Goal: Task Accomplishment & Management: Complete application form

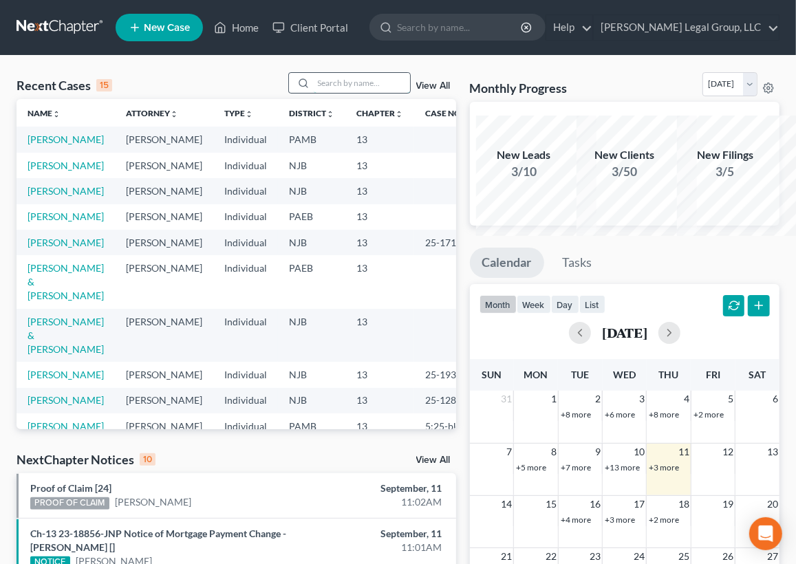
click at [328, 93] on input "search" at bounding box center [362, 83] width 96 height 20
click at [52, 197] on link "[PERSON_NAME]" at bounding box center [66, 191] width 76 height 12
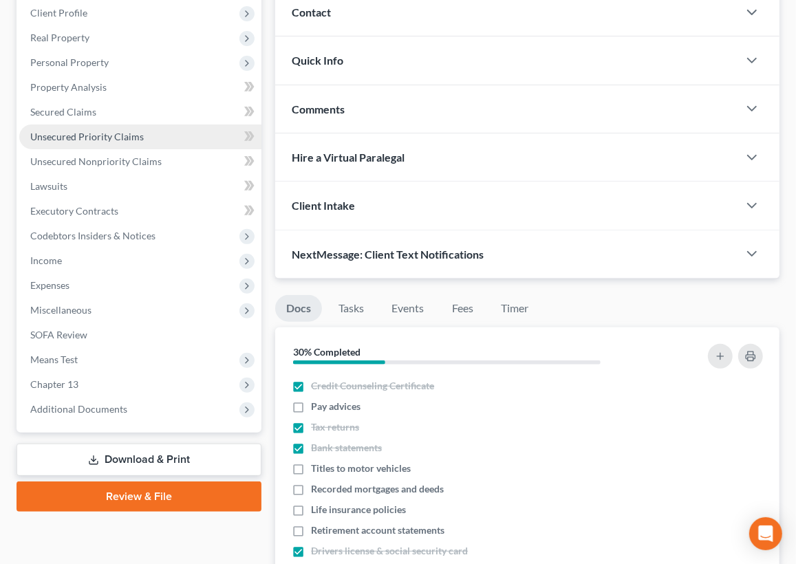
scroll to position [187, 0]
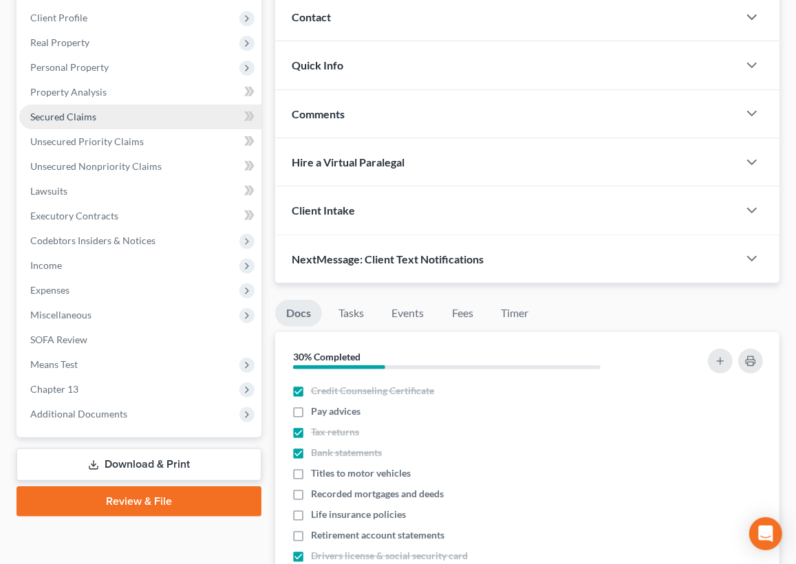
click at [96, 123] on span "Secured Claims" at bounding box center [63, 117] width 66 height 12
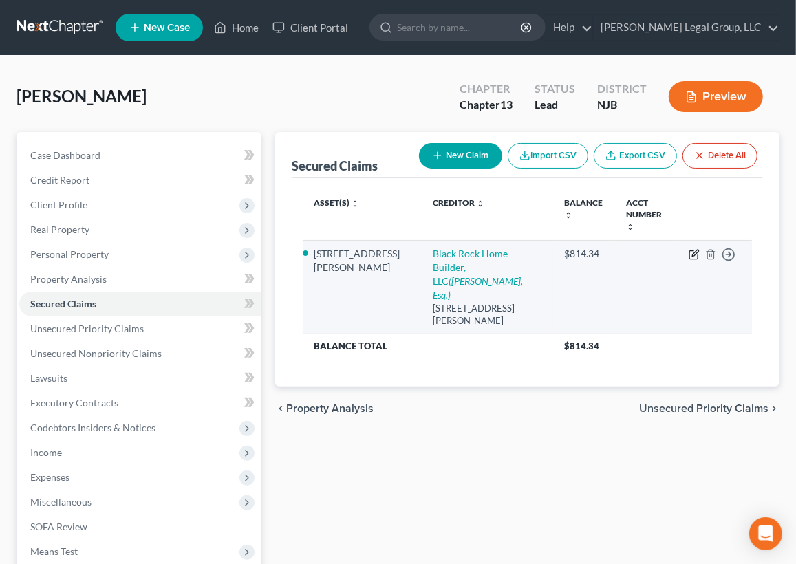
click at [689, 260] on icon "button" at bounding box center [694, 254] width 11 height 11
select select "33"
select select "3"
select select "0"
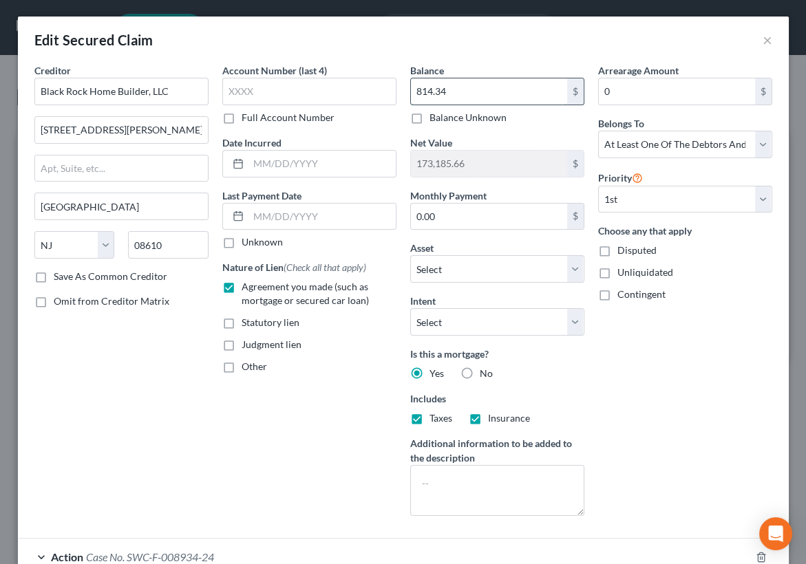
click at [483, 105] on input "814.34" at bounding box center [489, 91] width 156 height 26
type input "27,000.00"
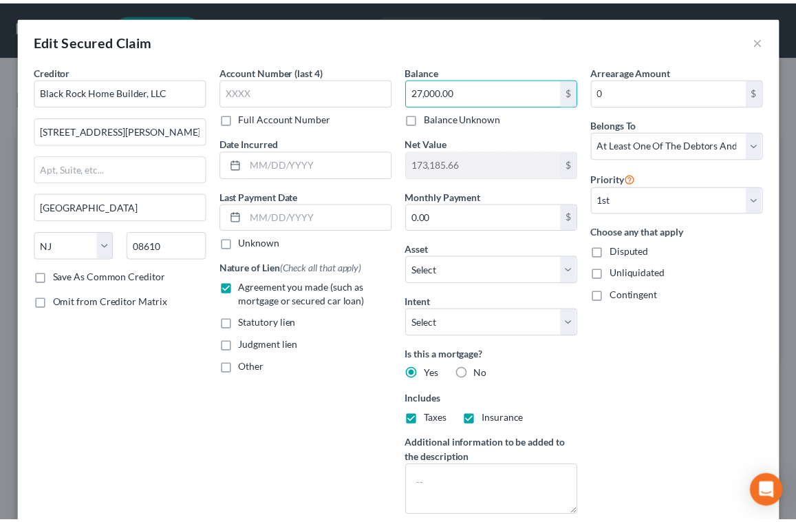
scroll to position [375, 0]
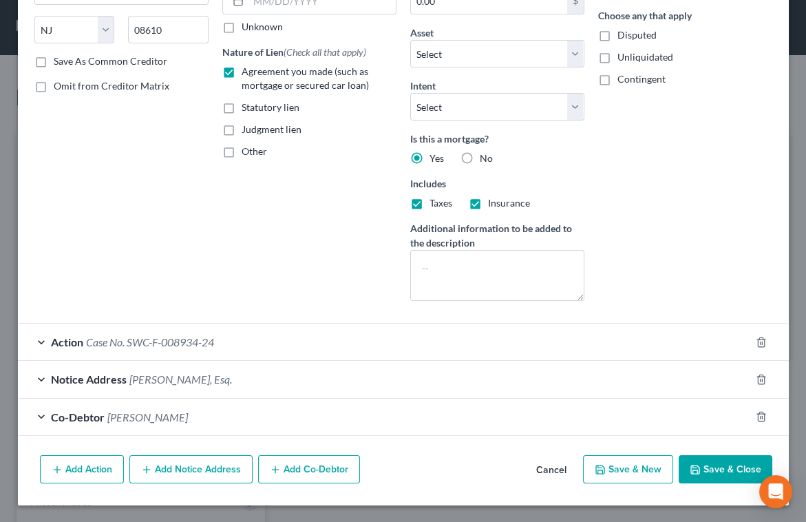
click at [701, 484] on button "Save & Close" at bounding box center [726, 469] width 94 height 29
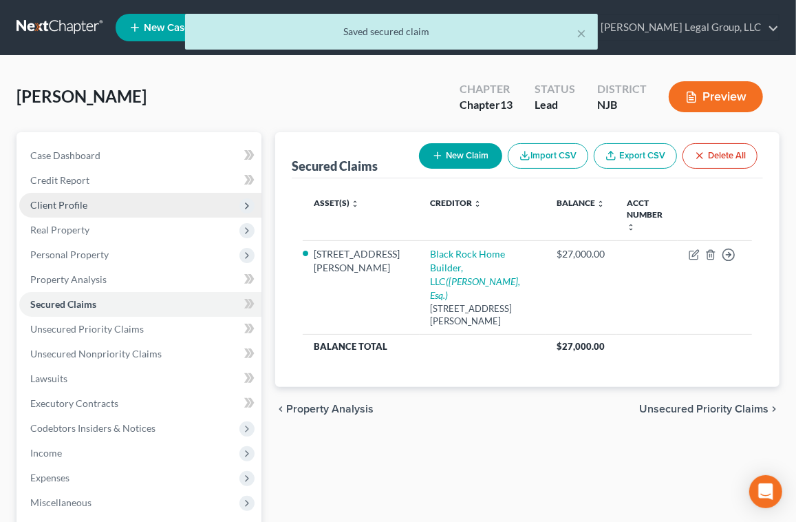
click at [109, 218] on span "Client Profile" at bounding box center [140, 205] width 242 height 25
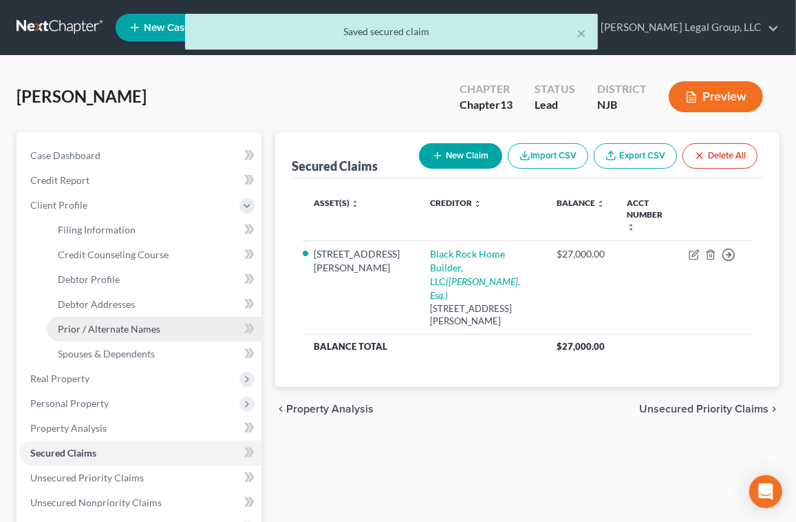
click at [158, 335] on span "Prior / Alternate Names" at bounding box center [109, 329] width 103 height 12
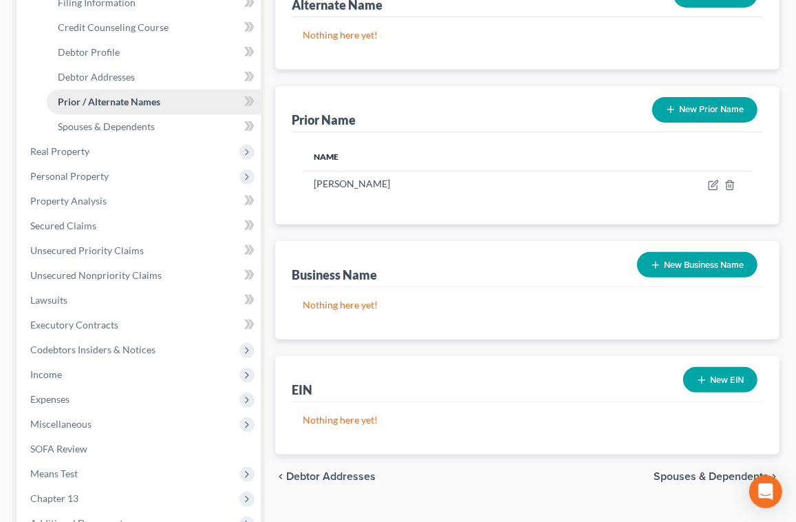
scroll to position [250, 0]
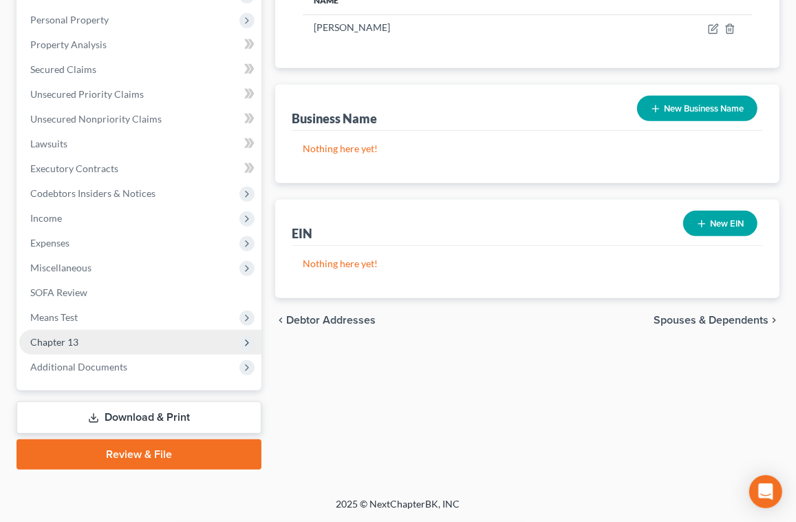
click at [78, 348] on span "Chapter 13" at bounding box center [54, 342] width 48 height 12
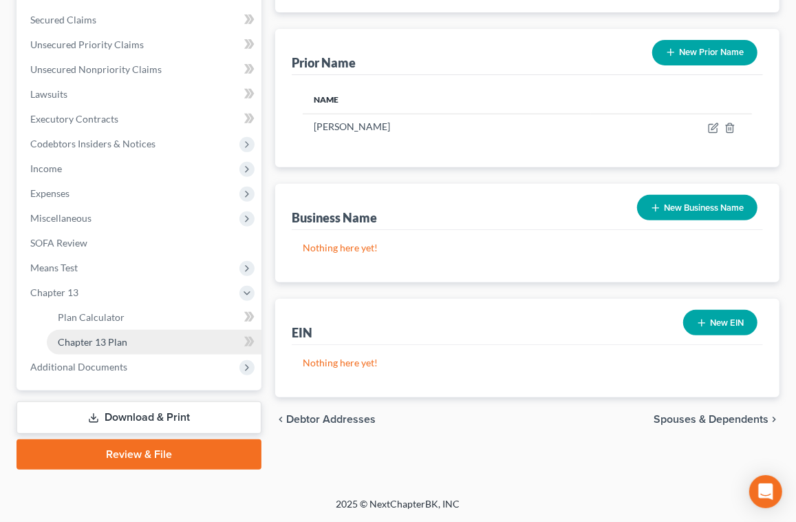
click at [123, 348] on span "Chapter 13 Plan" at bounding box center [93, 342] width 70 height 12
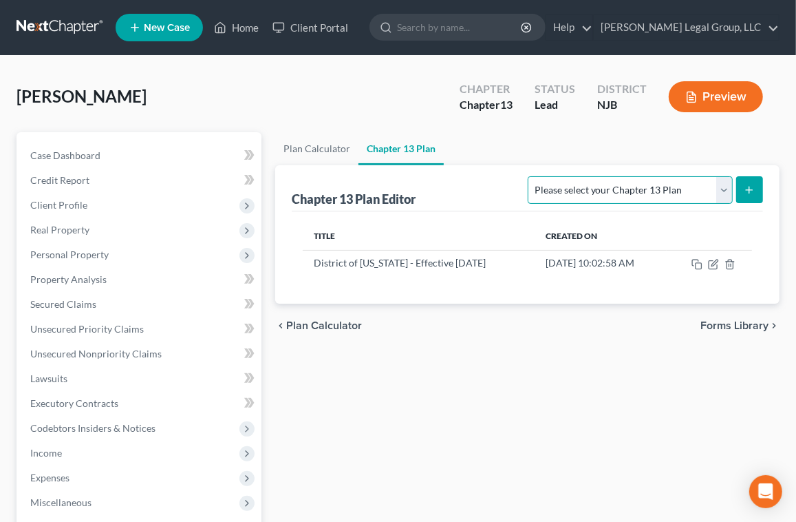
click at [571, 204] on select "Please select your Chapter 13 Plan District of [US_STATE] - Effective [DATE] Di…" at bounding box center [630, 190] width 204 height 28
select select "0"
click at [528, 204] on select "Please select your Chapter 13 Plan District of [US_STATE] - Effective [DATE] Di…" at bounding box center [630, 190] width 204 height 28
click at [744, 195] on icon "submit" at bounding box center [749, 189] width 11 height 11
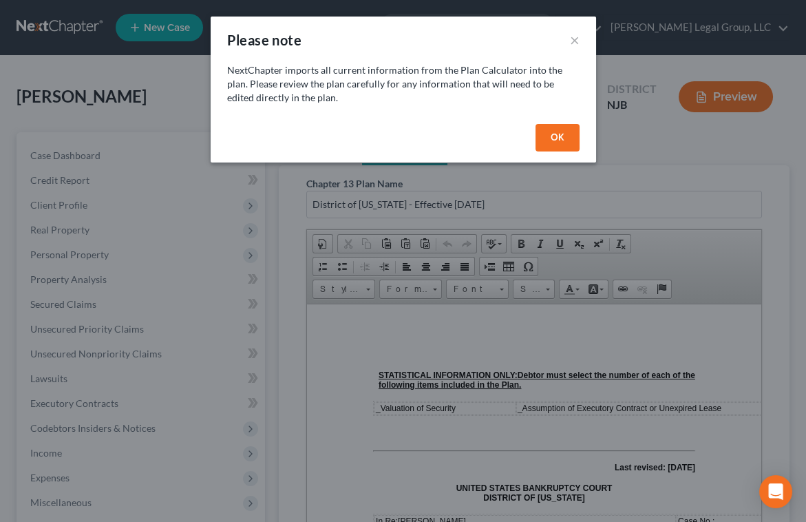
click at [580, 151] on button "OK" at bounding box center [558, 138] width 44 height 28
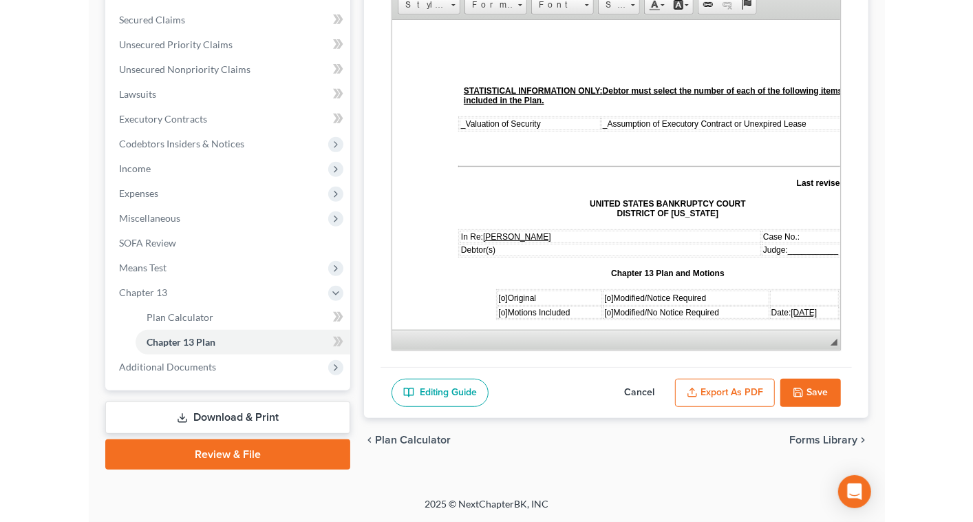
scroll to position [477, 0]
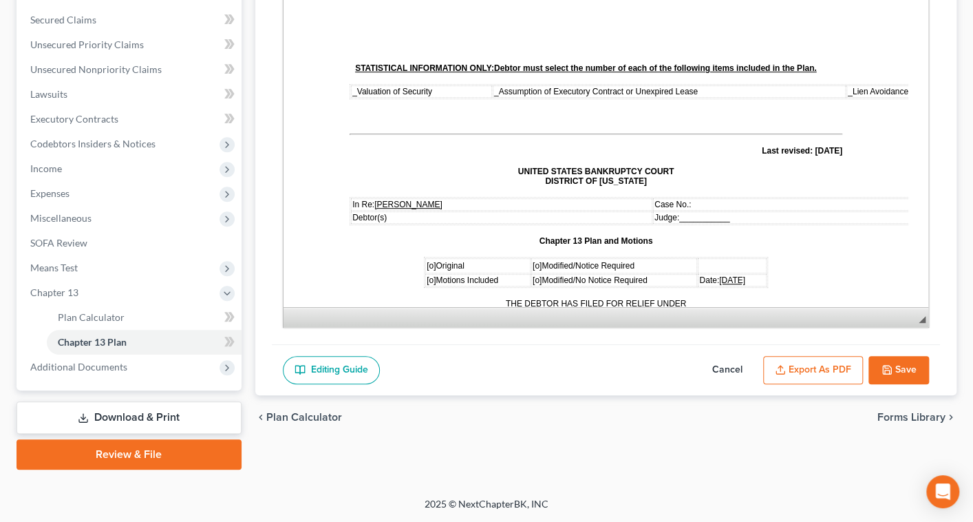
drag, startPoint x: 908, startPoint y: 175, endPoint x: 920, endPoint y: 189, distance: 18.1
click at [805, 189] on div "Chapter 13 Plan Name District of [US_STATE] - Effective [DATE] Rich Text Editor…" at bounding box center [606, 112] width 669 height 463
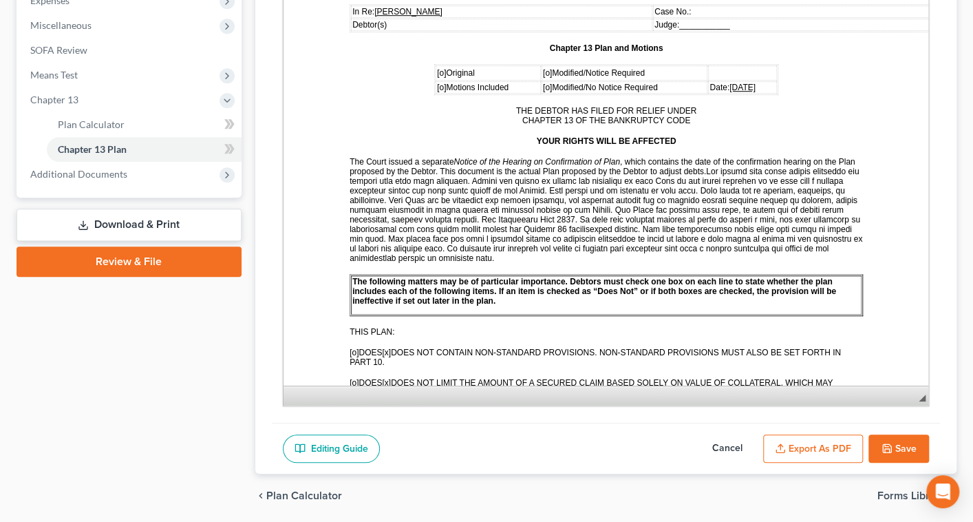
drag, startPoint x: 912, startPoint y: 180, endPoint x: 933, endPoint y: 426, distance: 247.4
click at [805, 427] on div "Chapter 13 Plan Name District of [US_STATE] - Effective [DATE] Rich Text Editor…" at bounding box center [606, 80] width 702 height 785
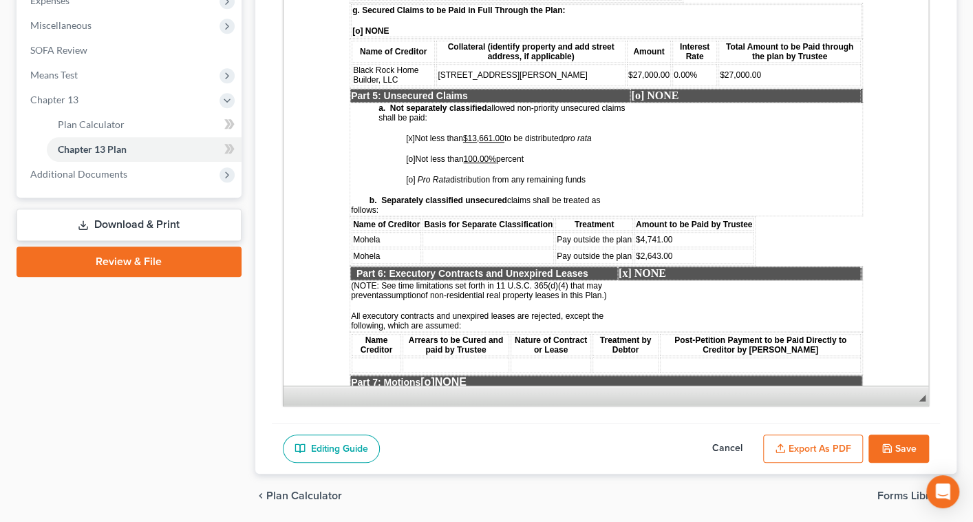
scroll to position [2315, 0]
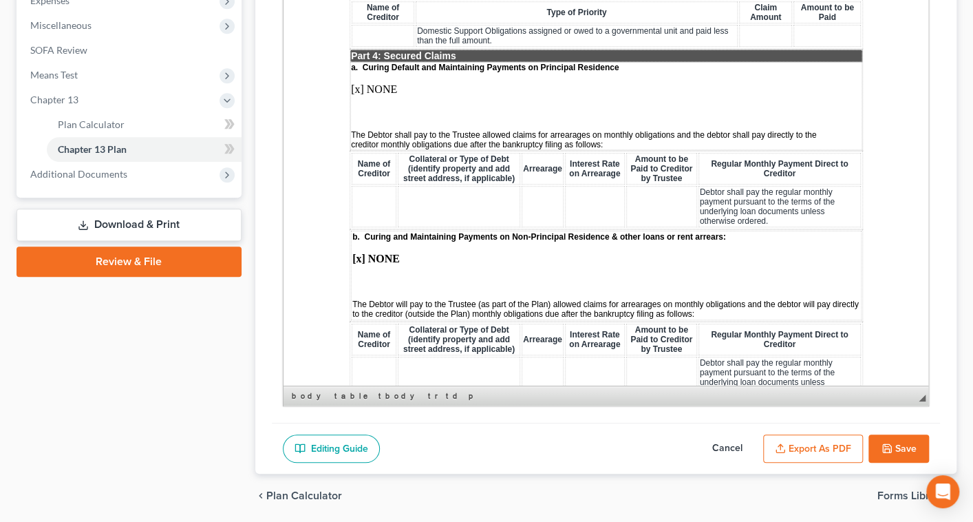
scroll to position [1189, 0]
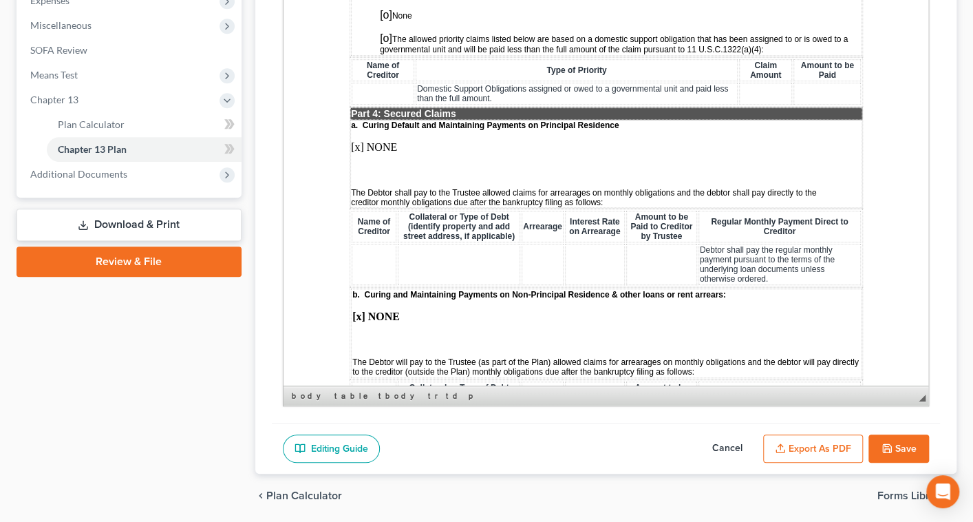
drag, startPoint x: 714, startPoint y: 92, endPoint x: 682, endPoint y: 41, distance: 60.0
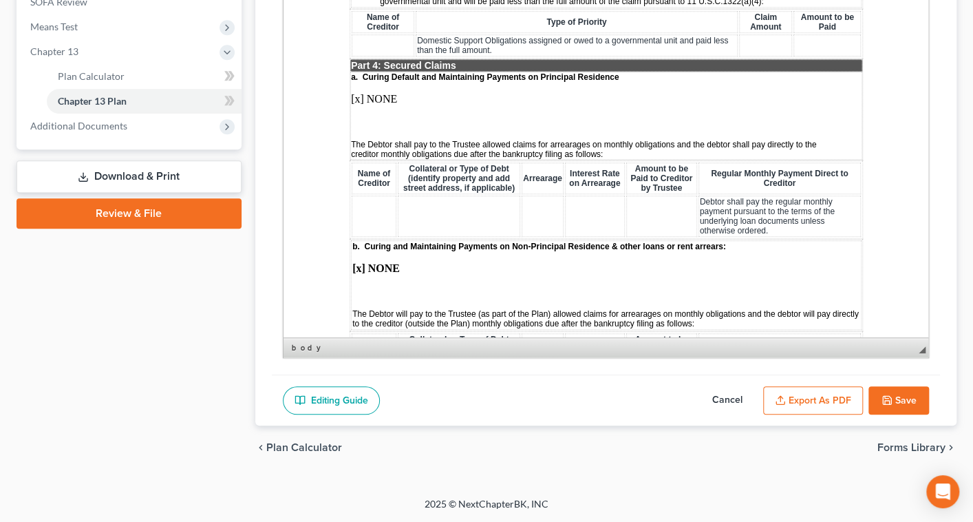
scroll to position [602, 0]
click at [805, 386] on button "Save" at bounding box center [899, 400] width 61 height 29
select select "0"
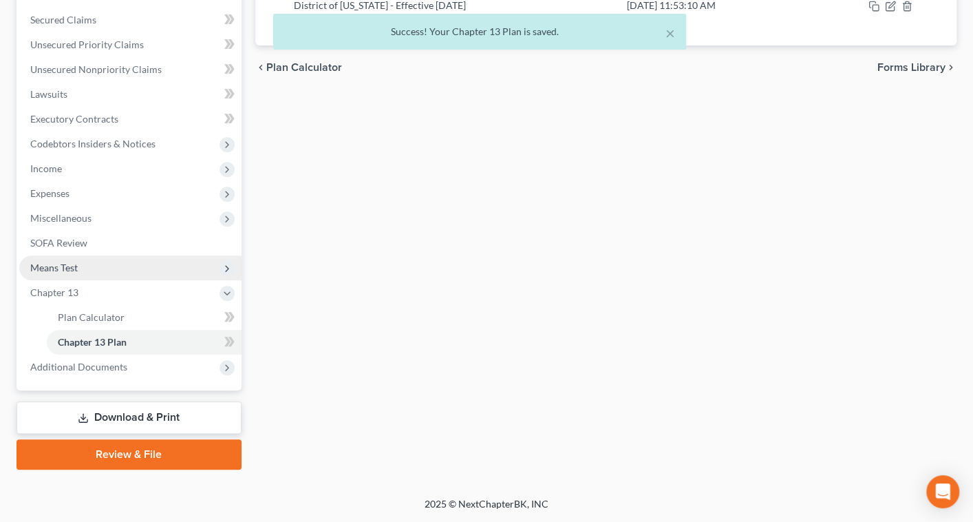
scroll to position [295, 0]
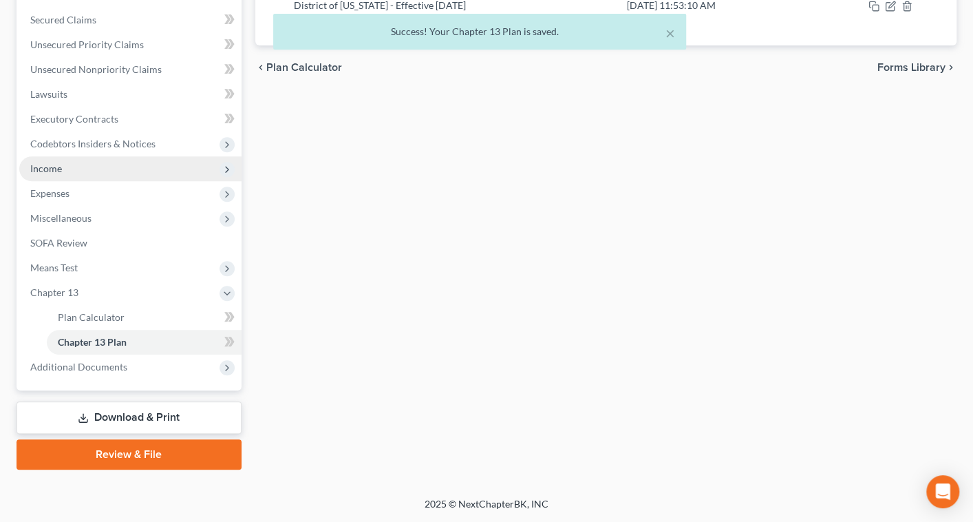
click at [107, 181] on span "Income" at bounding box center [130, 168] width 222 height 25
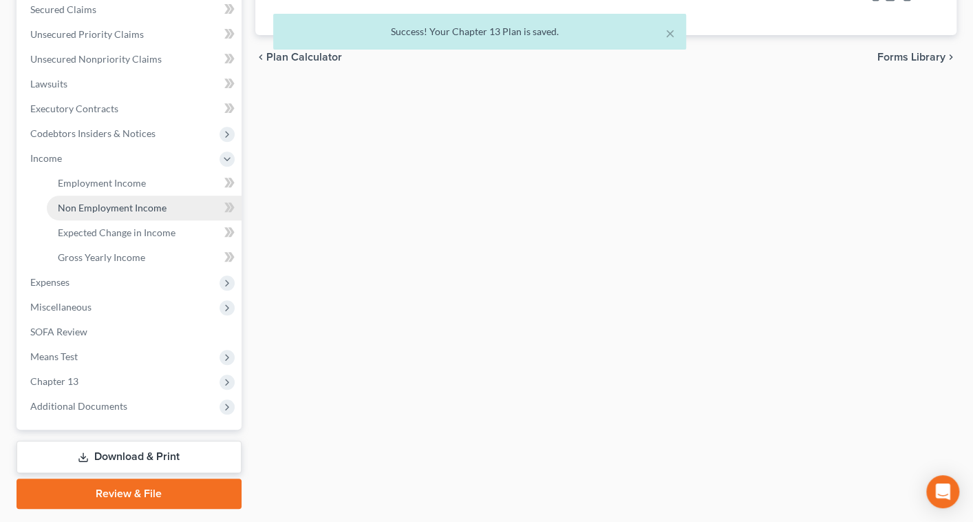
click at [131, 213] on span "Non Employment Income" at bounding box center [112, 208] width 109 height 12
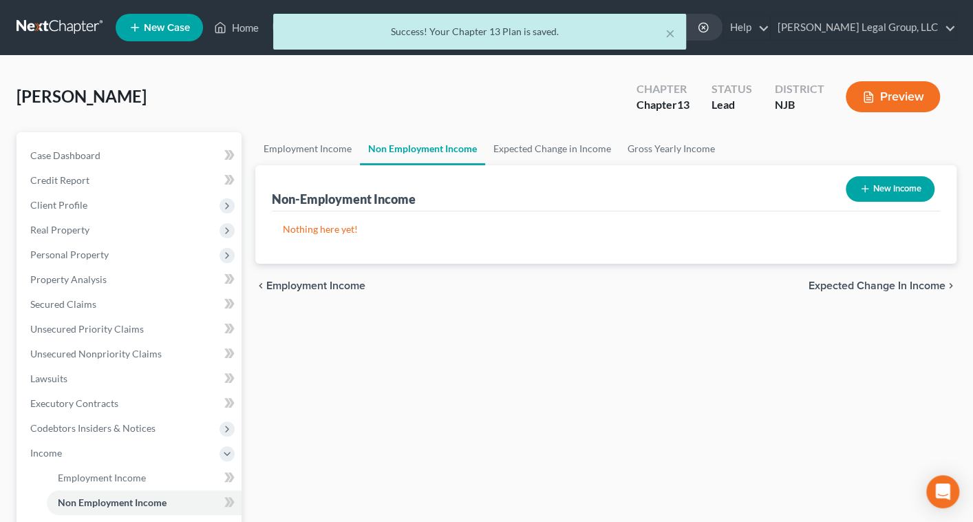
click at [805, 202] on button "New Income" at bounding box center [890, 188] width 89 height 25
select select "0"
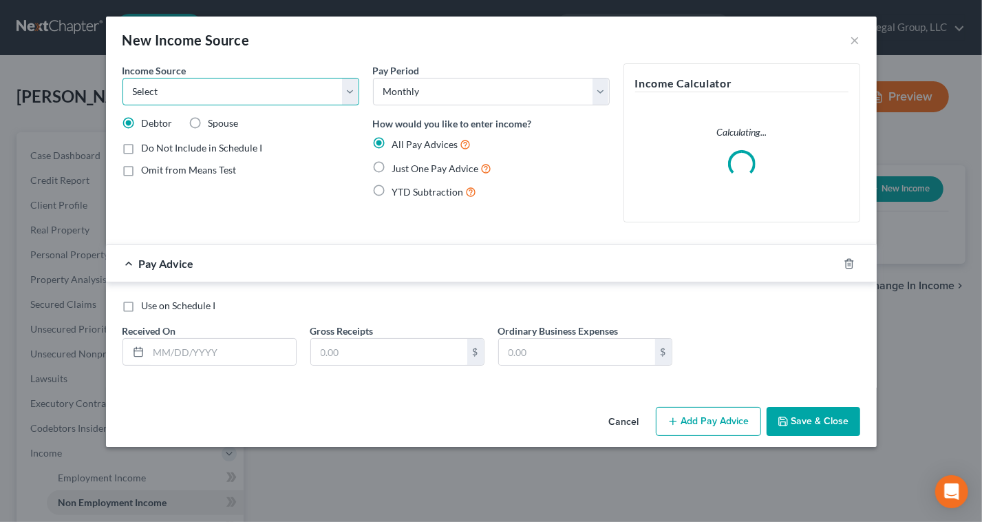
click at [326, 105] on select "Select Unemployment Disability (from employer) Pension Retirement Social Securi…" at bounding box center [241, 92] width 237 height 28
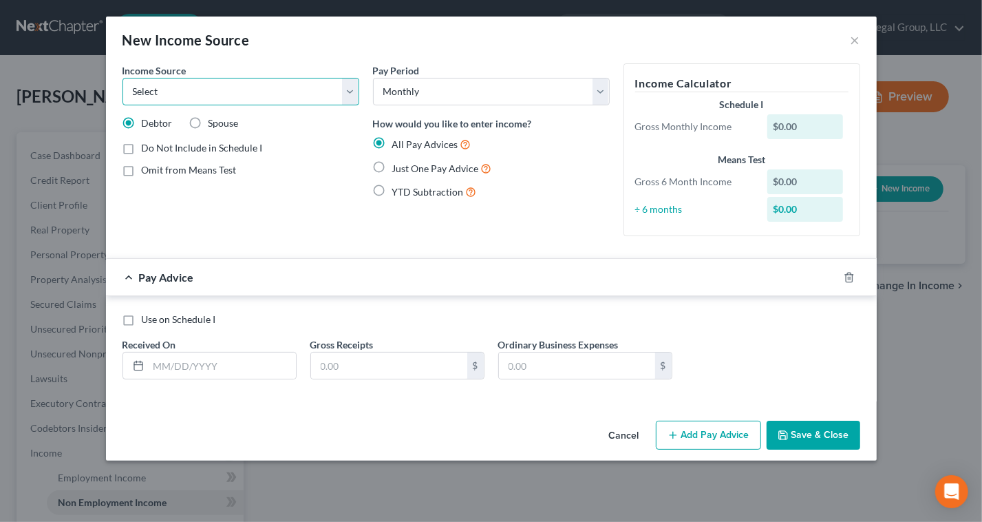
select select "13"
click at [123, 97] on select "Select Unemployment Disability (from employer) Pension Retirement Social Securi…" at bounding box center [241, 92] width 237 height 28
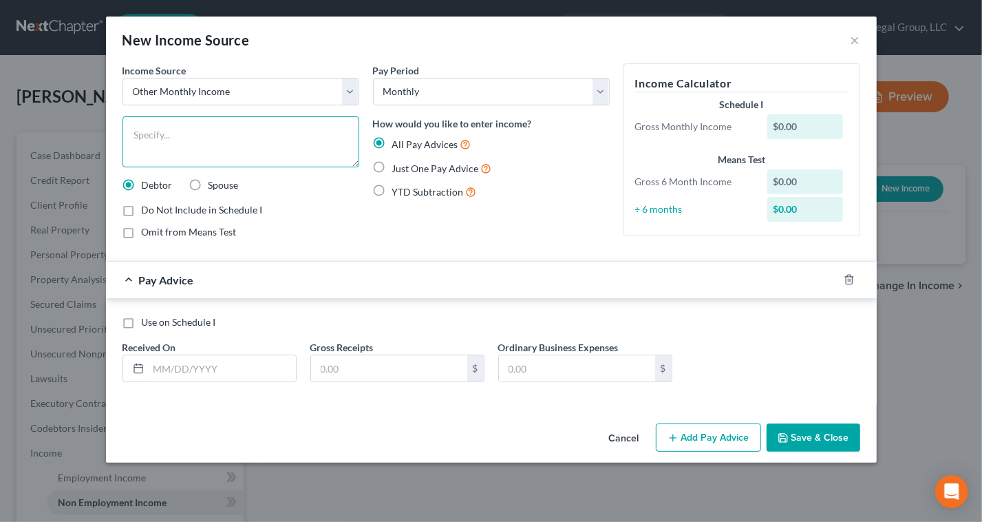
click at [123, 167] on textarea at bounding box center [241, 141] width 237 height 51
type textarea "1/12 of tax refund"
click at [149, 381] on input "text" at bounding box center [222, 368] width 147 height 26
type input "[DATE]"
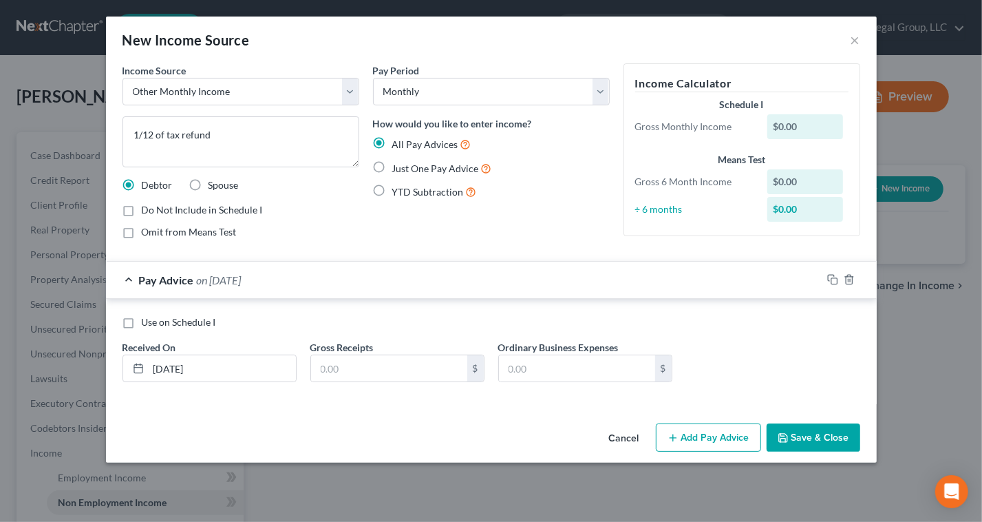
click at [142, 328] on label "Use on Schedule I" at bounding box center [179, 322] width 74 height 14
click at [147, 324] on input "Use on Schedule I" at bounding box center [151, 319] width 9 height 9
checkbox input "true"
click at [339, 381] on input "text" at bounding box center [389, 368] width 156 height 26
type input "519.17"
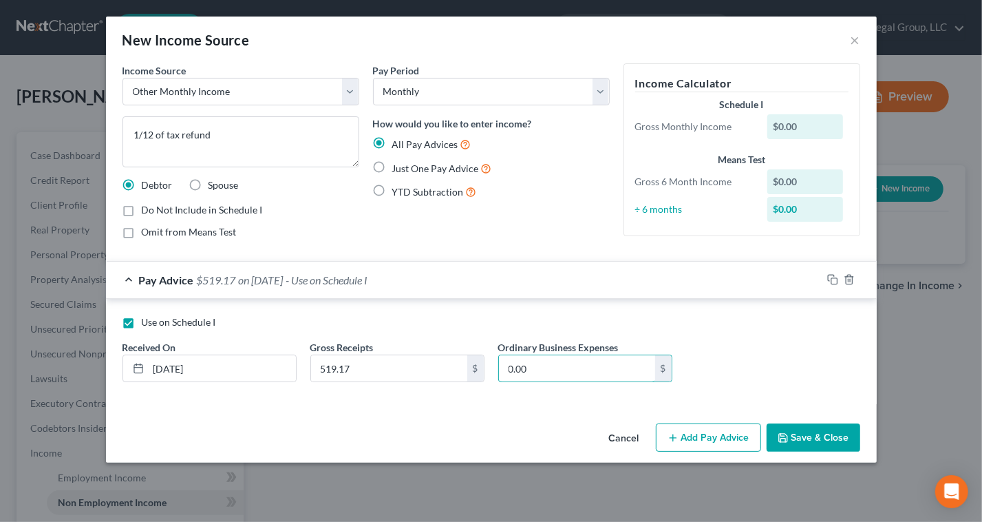
type input "0.00"
click at [805, 452] on button "Save & Close" at bounding box center [814, 437] width 94 height 29
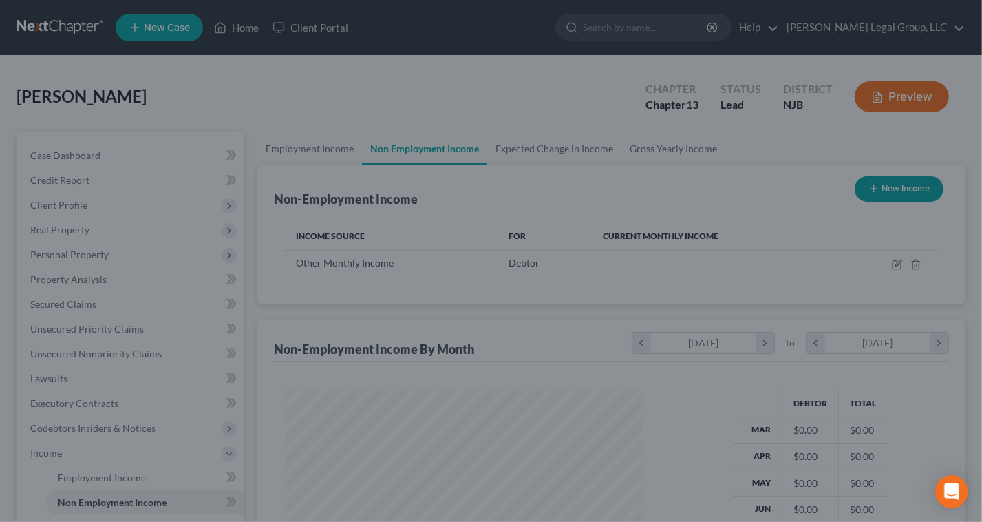
scroll to position [306, 381]
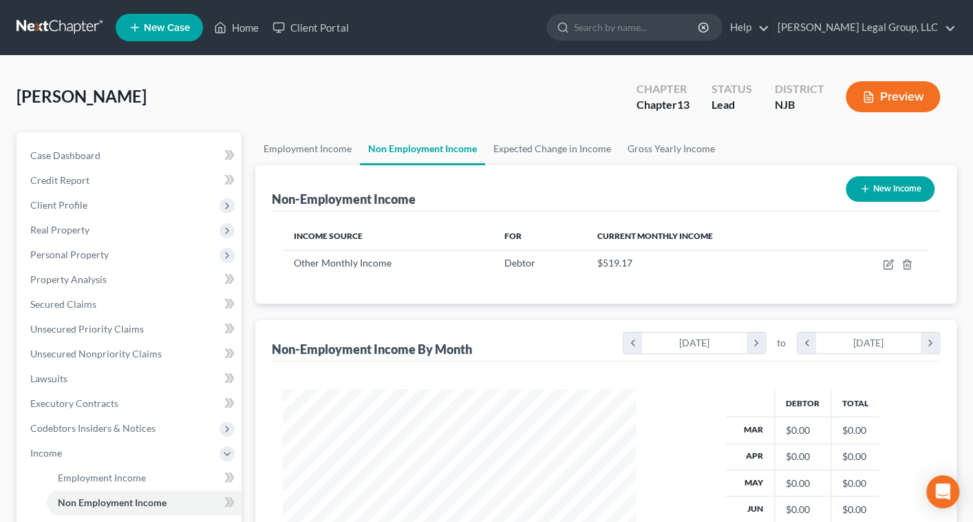
click at [805, 112] on button "Preview" at bounding box center [893, 96] width 94 height 31
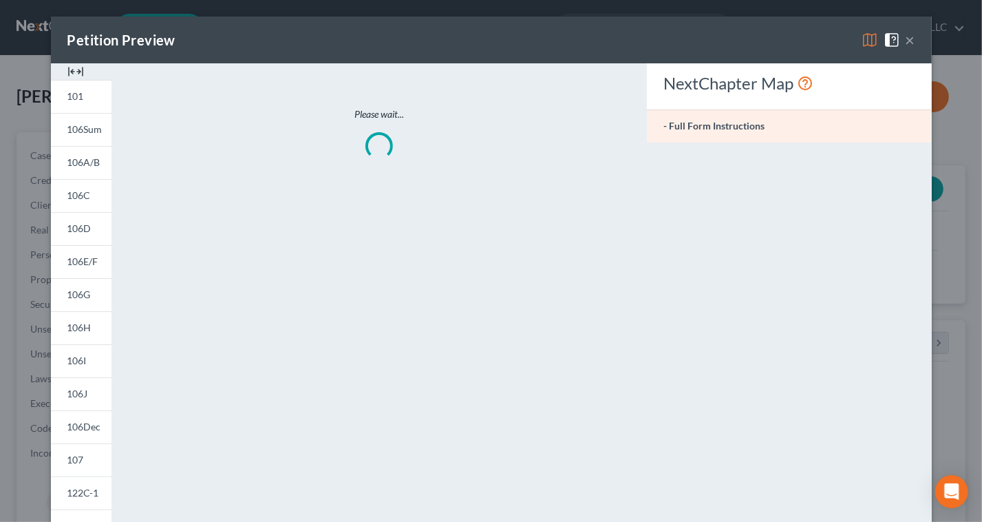
scroll to position [306, 385]
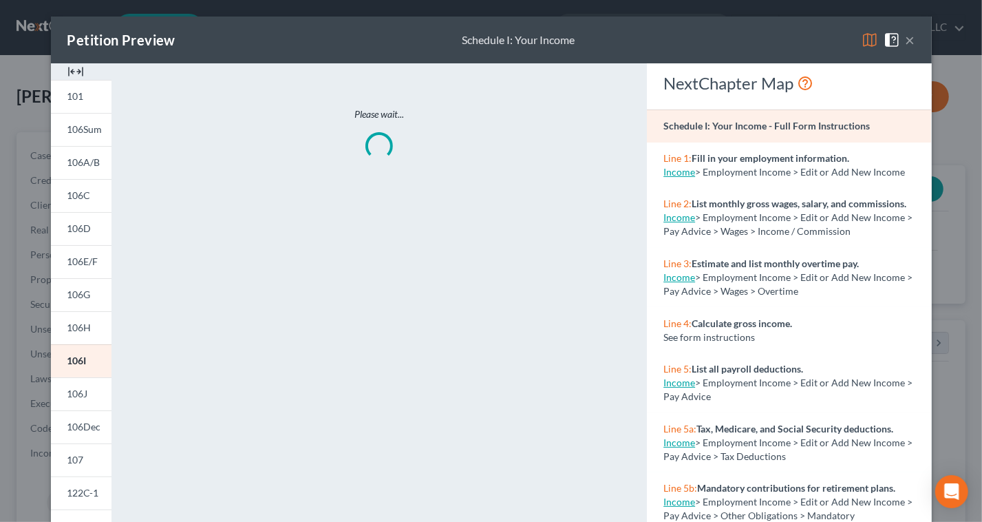
click at [805, 48] on img at bounding box center [870, 40] width 17 height 17
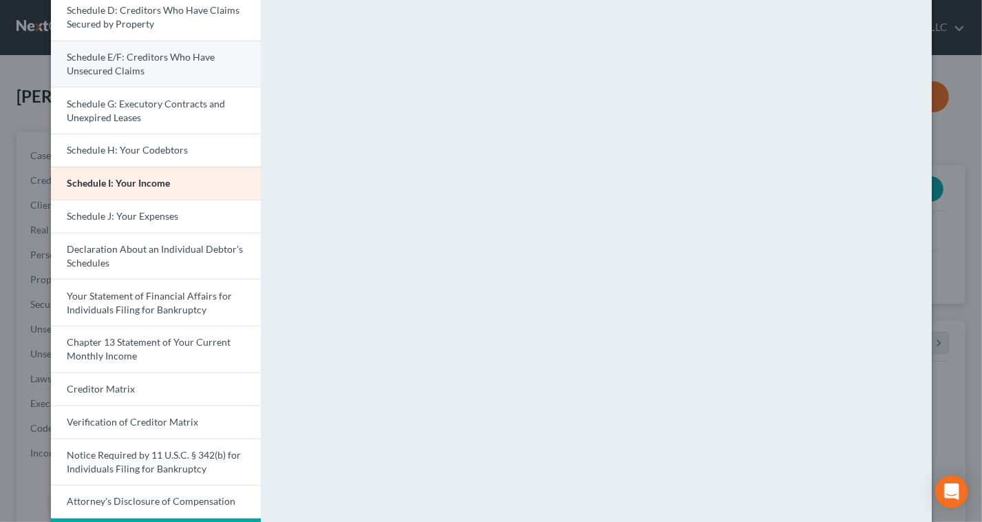
scroll to position [250, 0]
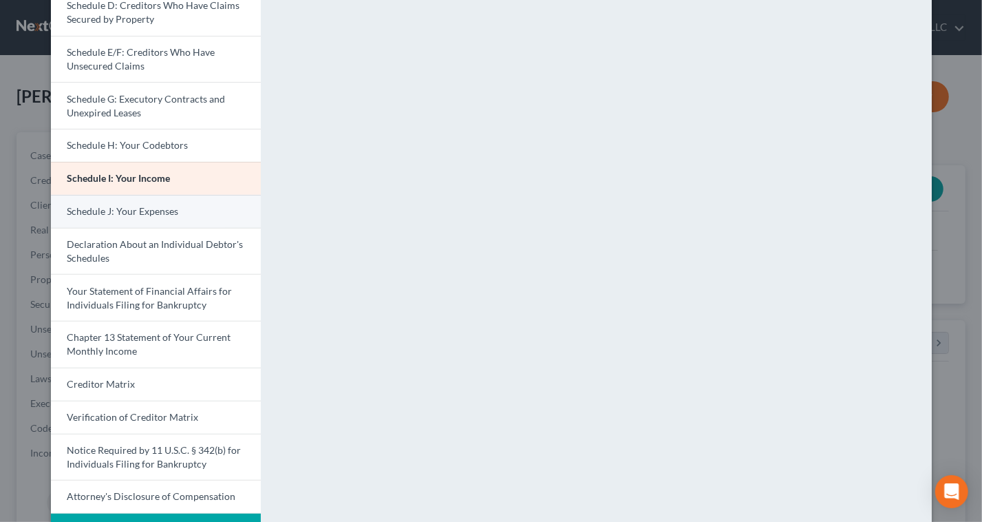
click at [123, 228] on link "Schedule J: Your Expenses" at bounding box center [156, 211] width 210 height 33
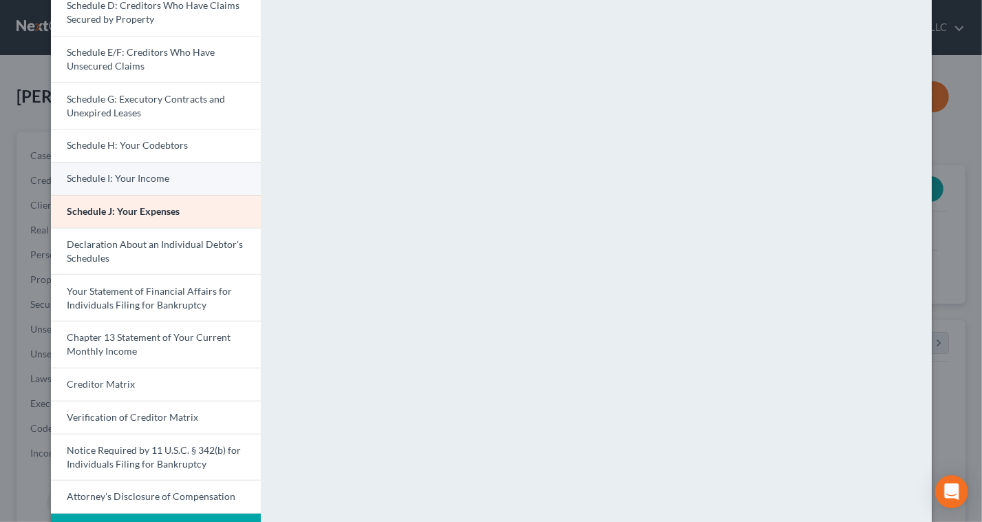
click at [136, 184] on span "Schedule I: Your Income" at bounding box center [118, 178] width 103 height 12
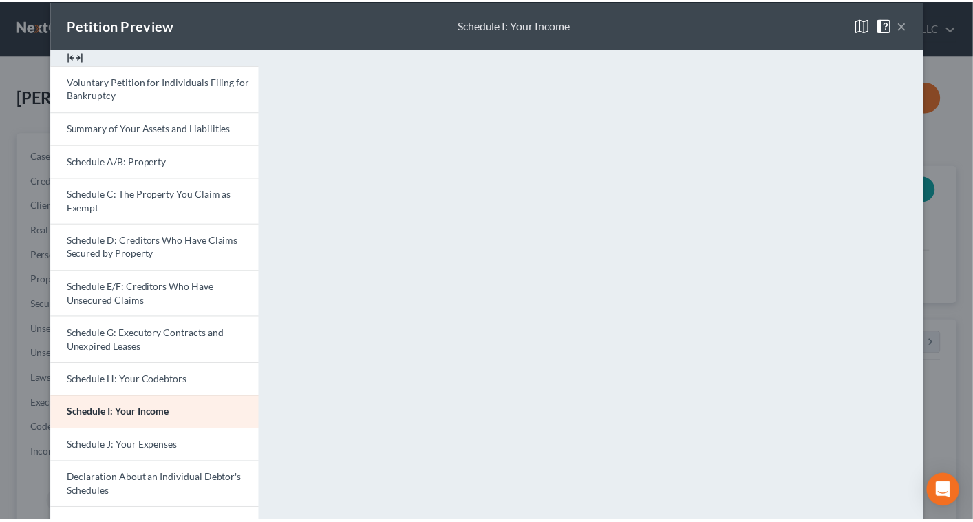
scroll to position [0, 0]
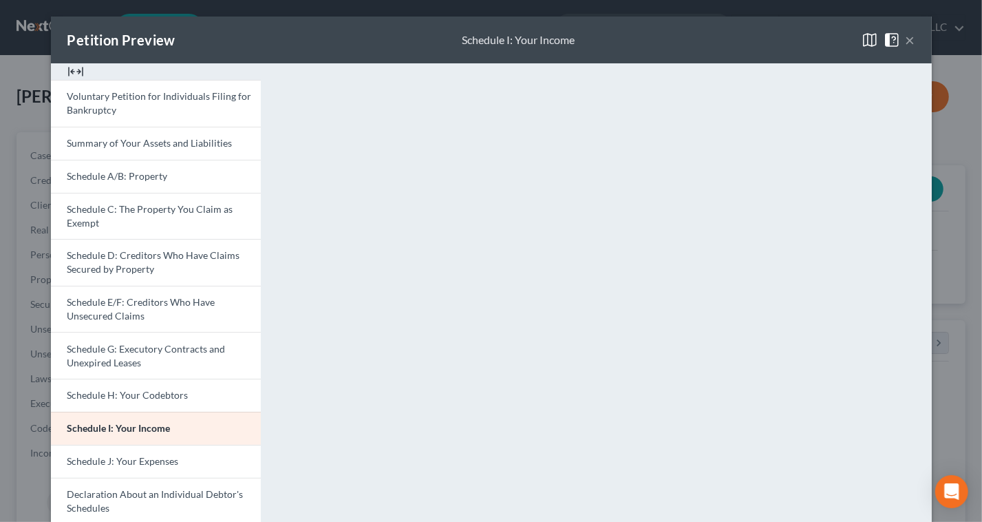
click at [805, 48] on button "×" at bounding box center [911, 40] width 10 height 17
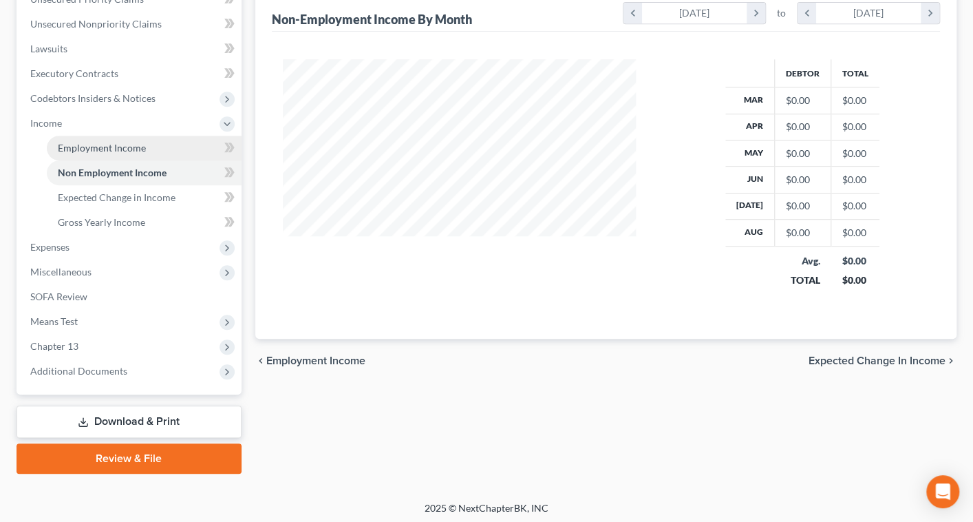
scroll to position [438, 0]
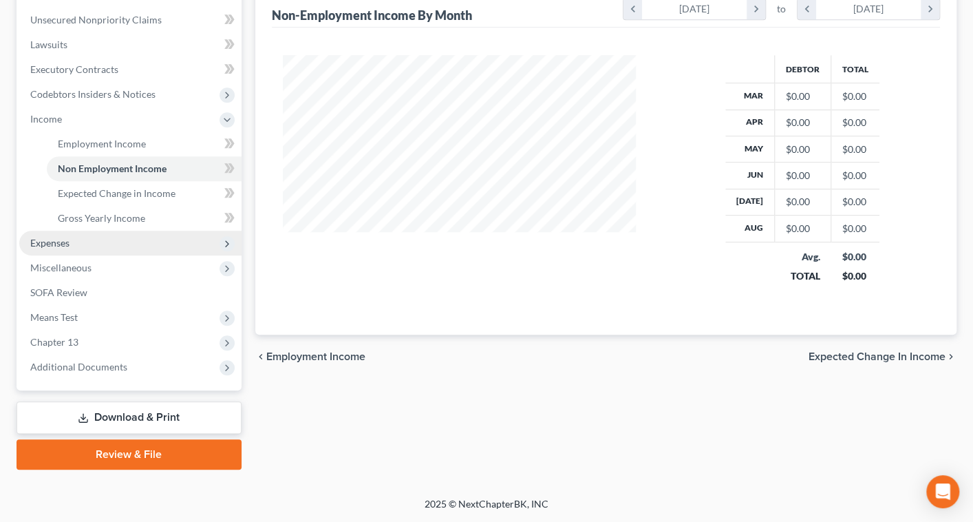
click at [119, 255] on span "Expenses" at bounding box center [130, 243] width 222 height 25
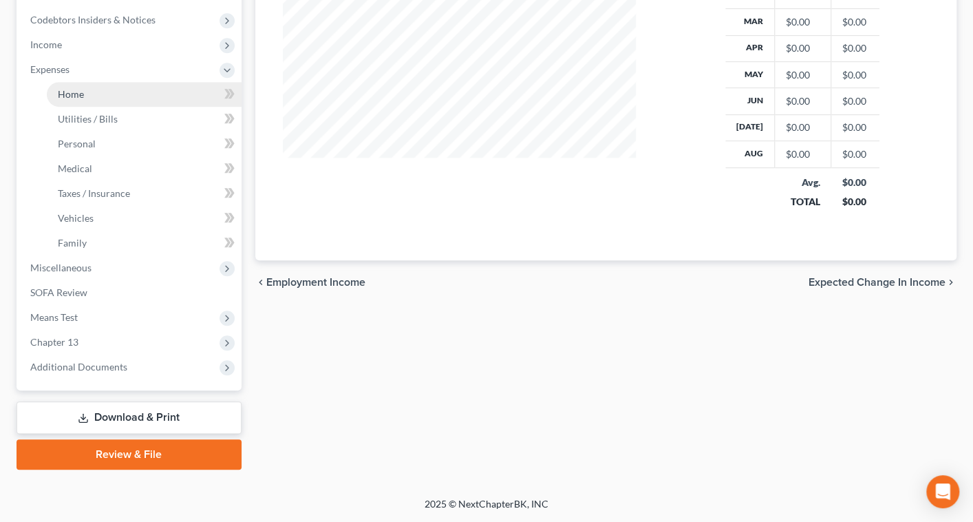
click at [120, 107] on link "Home" at bounding box center [144, 94] width 195 height 25
click at [82, 100] on span "Home" at bounding box center [71, 94] width 26 height 12
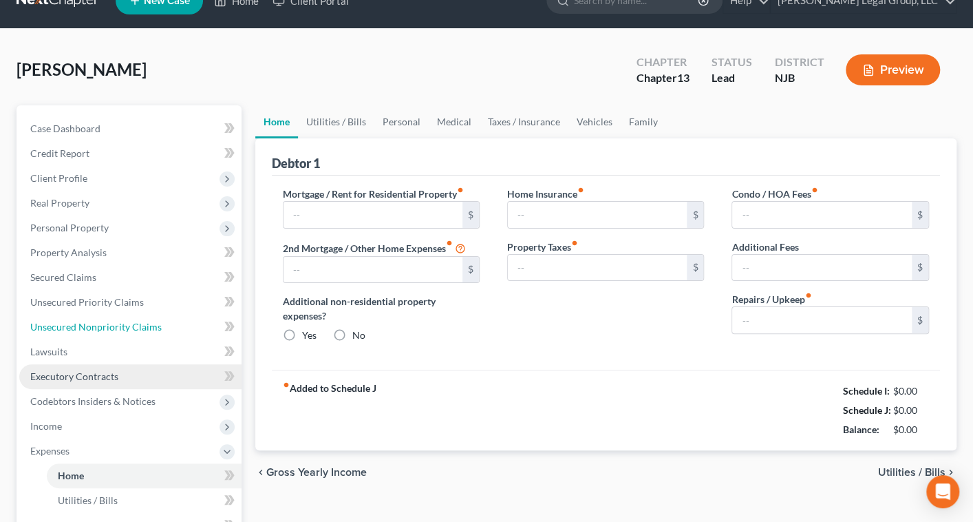
click at [103, 344] on ul "Case Dashboard Payments Invoices Payments Payments Credit Report Client Profile" at bounding box center [130, 438] width 222 height 644
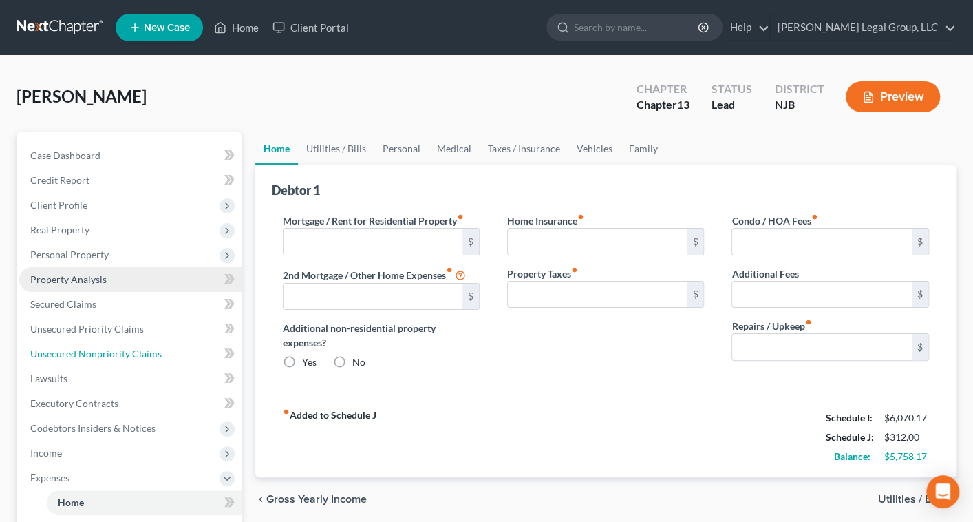
type input "0.00"
radio input "true"
type input "185.00"
type input "300.00"
type input "0.00"
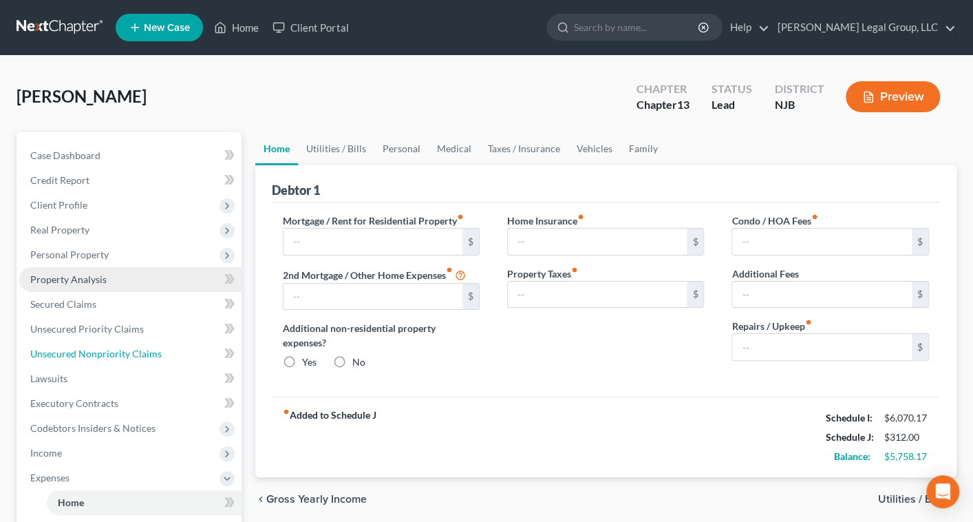
type input "0.00"
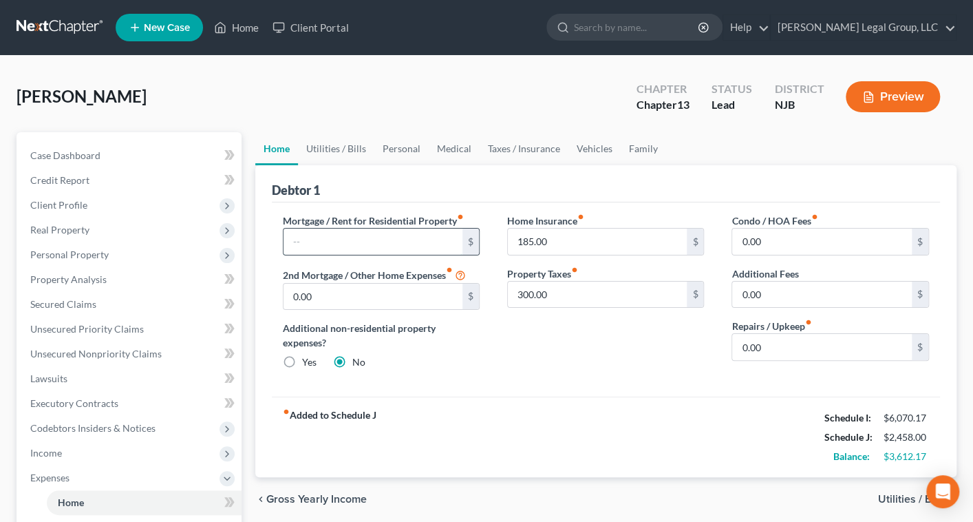
click at [381, 255] on input "text" at bounding box center [374, 242] width 180 height 26
type input "0.00"
click at [542, 308] on input "300.00" at bounding box center [598, 295] width 180 height 26
type input "284.00"
click at [553, 255] on input "185.00" at bounding box center [598, 242] width 180 height 26
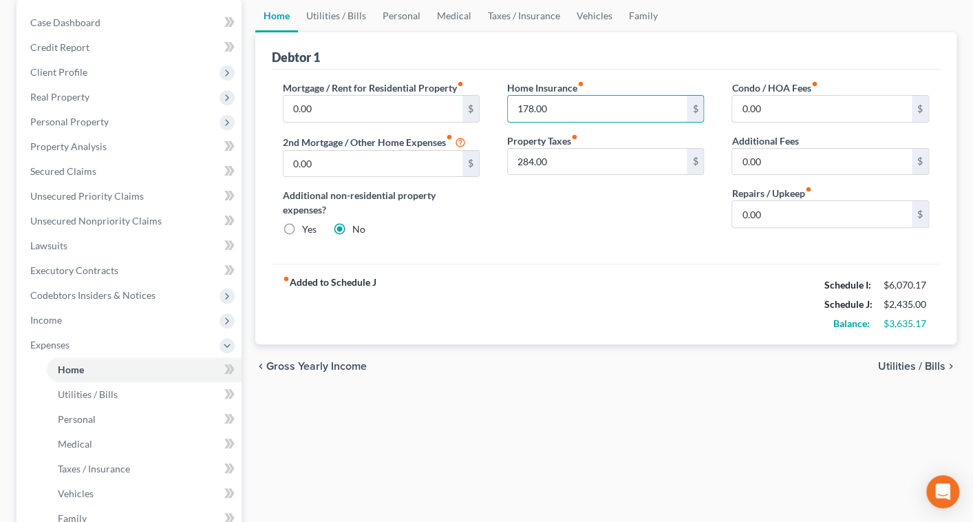
scroll to position [187, 0]
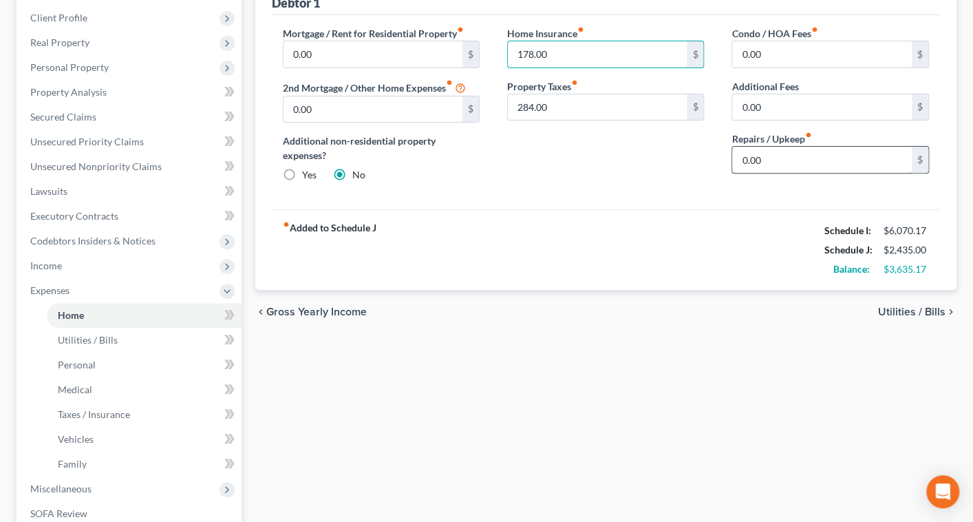
type input "178.00"
click at [745, 173] on input "0.00" at bounding box center [822, 160] width 180 height 26
type input "250.00"
click at [657, 193] on div "Home Insurance fiber_manual_record 178.00 $ Property Taxes fiber_manual_record …" at bounding box center [606, 109] width 224 height 167
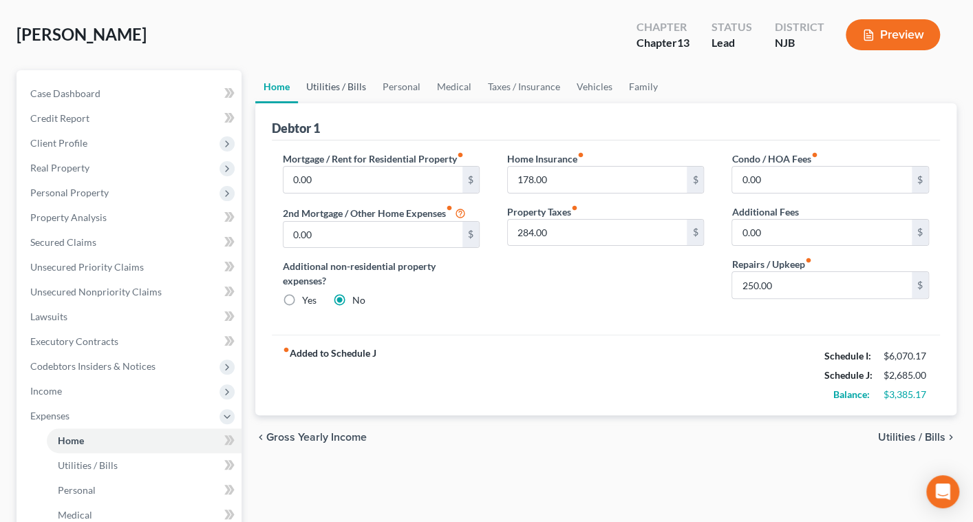
click at [366, 103] on link "Utilities / Bills" at bounding box center [336, 86] width 76 height 33
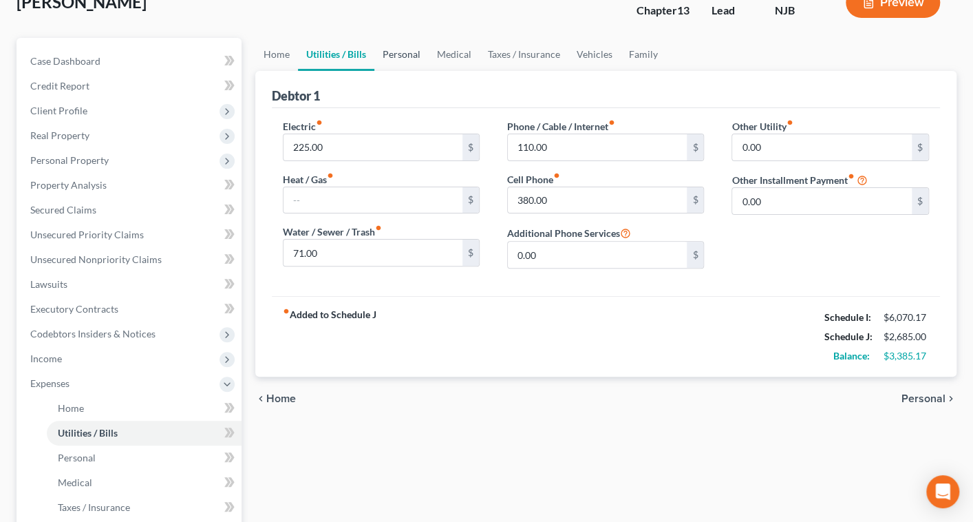
scroll to position [125, 0]
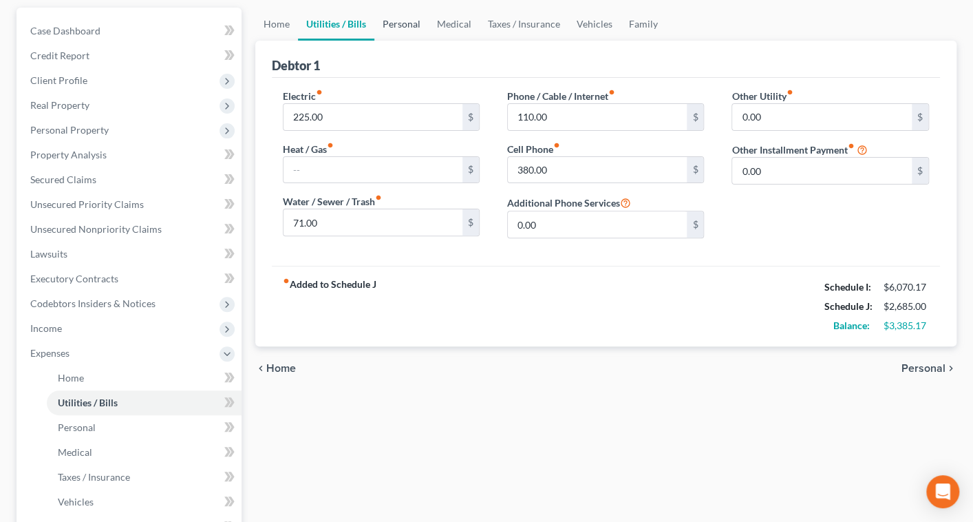
click at [429, 41] on link "Personal" at bounding box center [401, 24] width 54 height 33
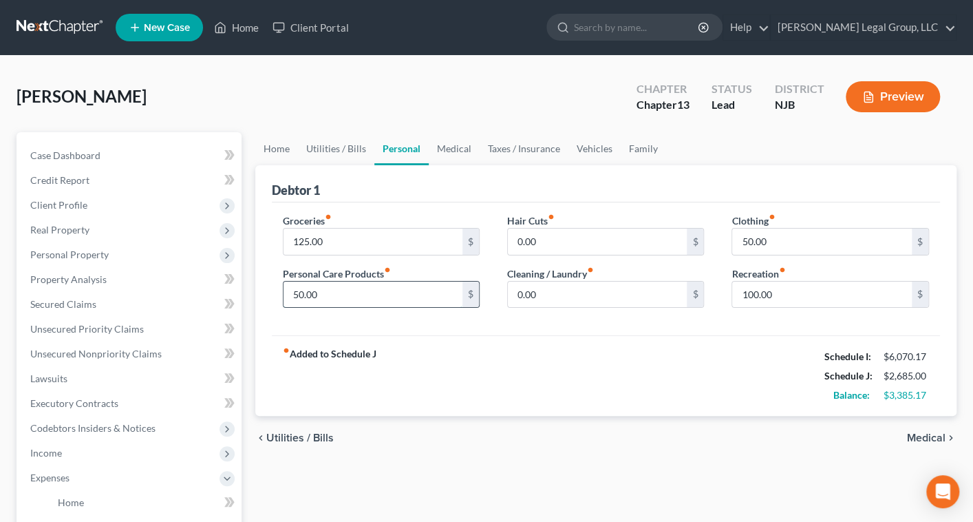
click at [354, 308] on input "50.00" at bounding box center [374, 295] width 180 height 26
type input "100.00"
click at [737, 255] on input "50.00" at bounding box center [822, 242] width 180 height 26
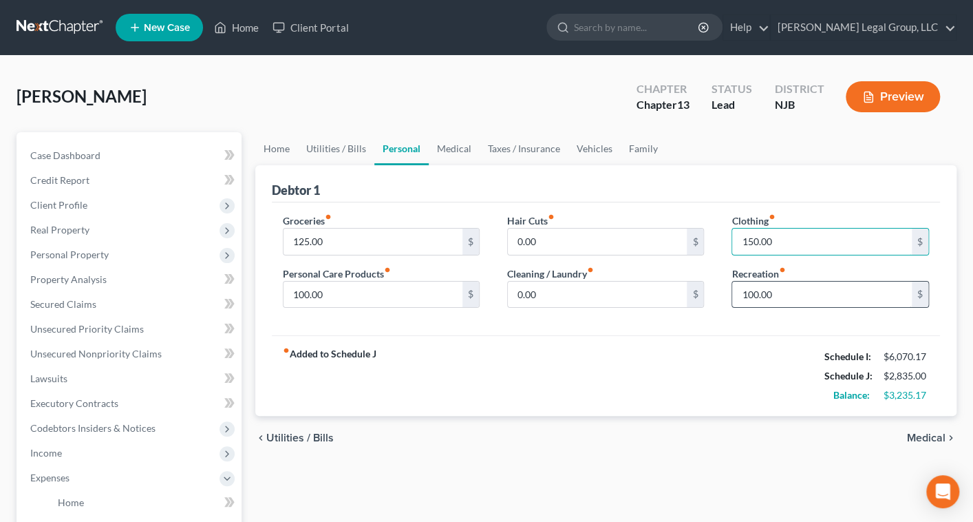
type input "150.00"
click at [748, 308] on input "100.00" at bounding box center [822, 295] width 180 height 26
type input "250.00"
click at [480, 165] on link "Medical" at bounding box center [454, 148] width 51 height 33
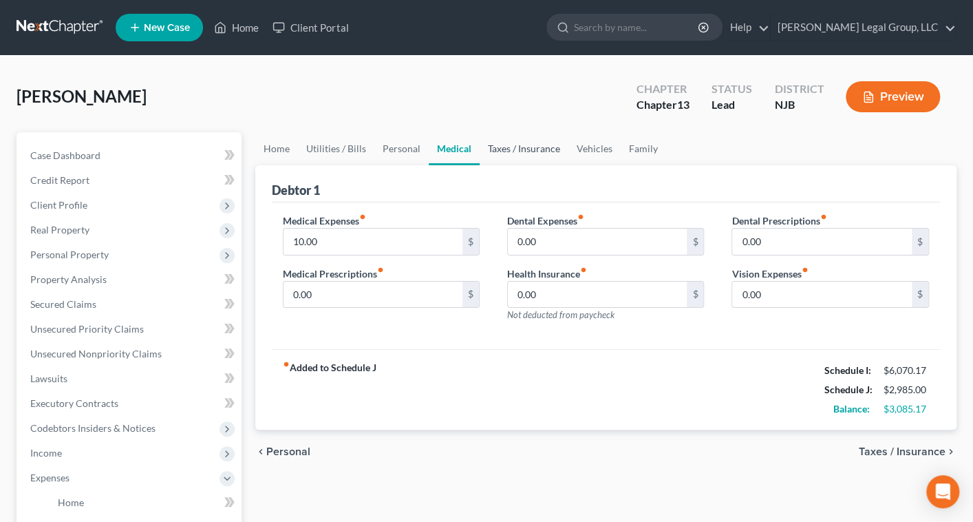
click at [569, 165] on link "Taxes / Insurance" at bounding box center [524, 148] width 89 height 33
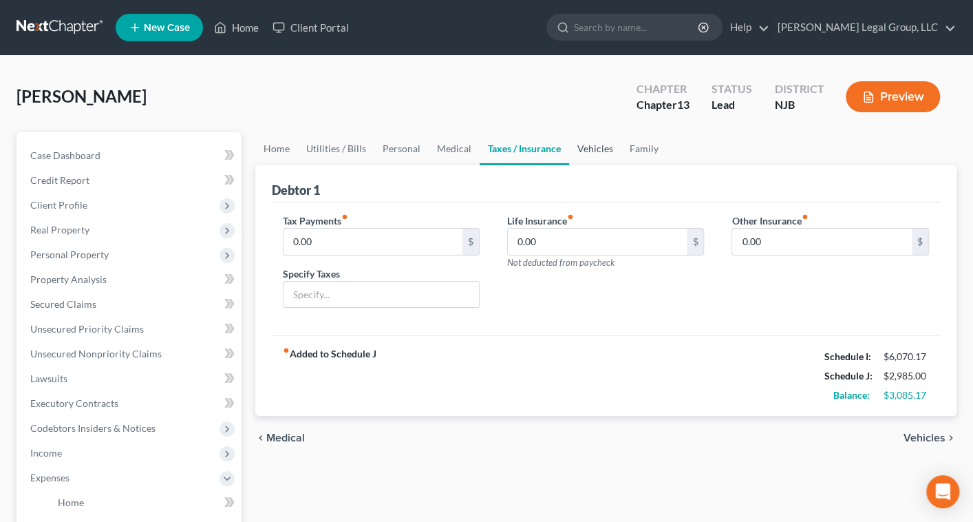
click at [622, 165] on link "Vehicles" at bounding box center [595, 148] width 52 height 33
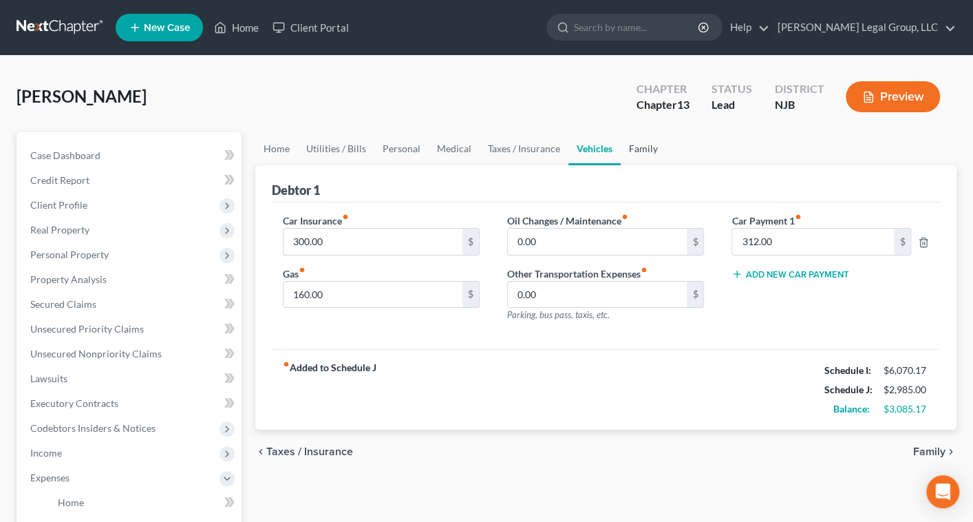
click at [666, 165] on link "Family" at bounding box center [643, 148] width 45 height 33
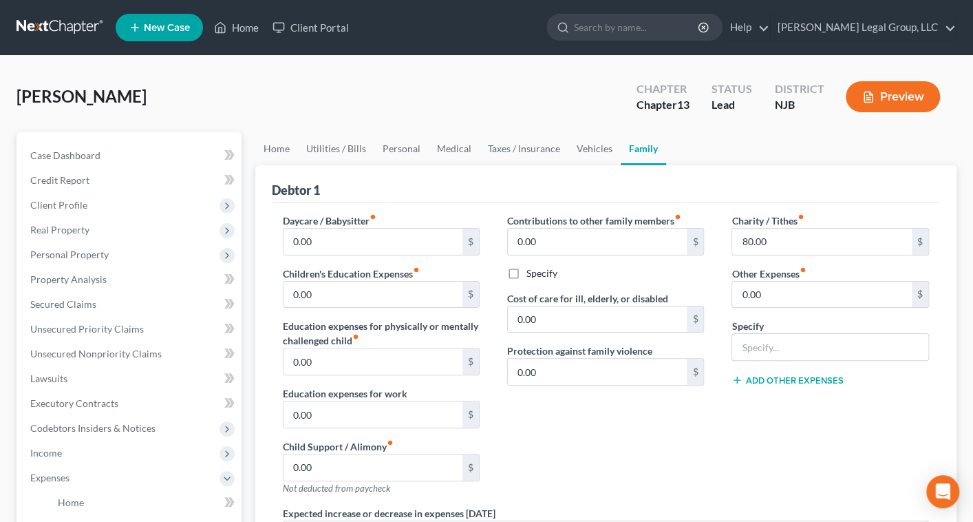
click at [794, 165] on ul "Home Utilities / Bills Personal Medical Taxes / Insurance Vehicles Family" at bounding box center [606, 148] width 702 height 33
click at [621, 165] on link "Vehicles" at bounding box center [595, 148] width 52 height 33
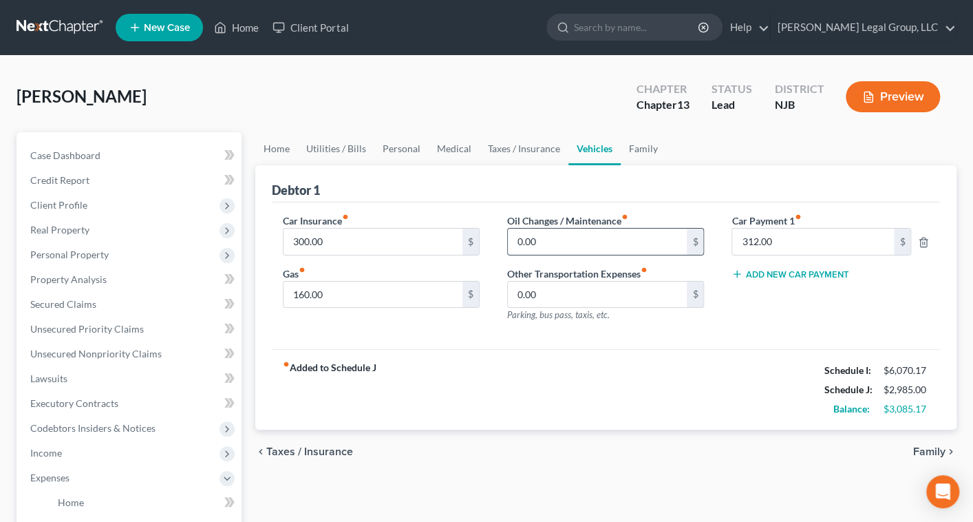
click at [518, 255] on input "0.00" at bounding box center [598, 242] width 180 height 26
type input "150.00"
click at [653, 202] on div "Debtor 1" at bounding box center [606, 183] width 669 height 37
click at [666, 165] on link "Family" at bounding box center [643, 148] width 45 height 33
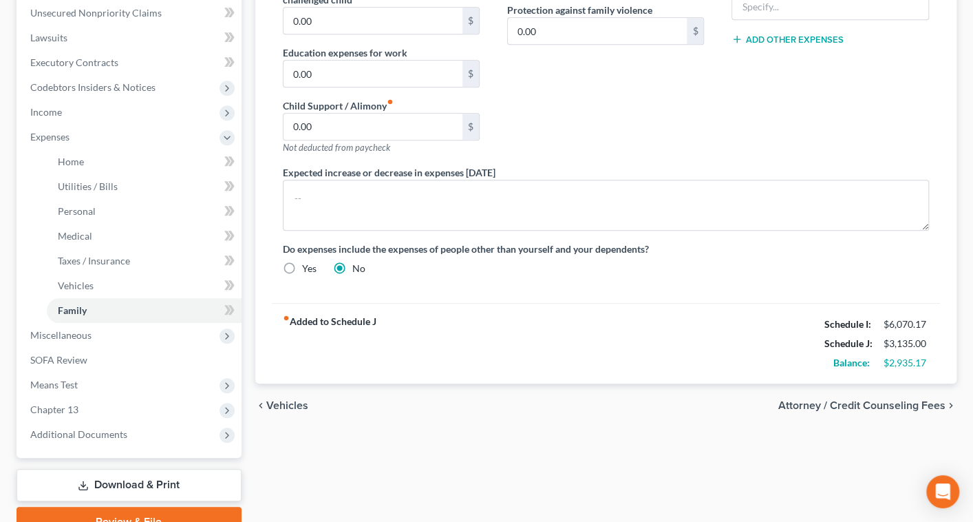
scroll to position [375, 0]
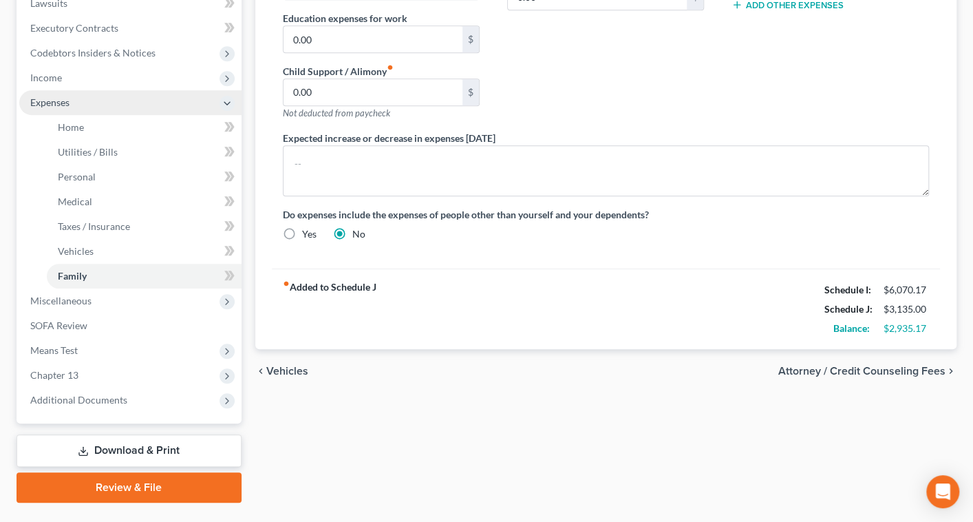
click at [227, 109] on icon at bounding box center [227, 103] width 11 height 11
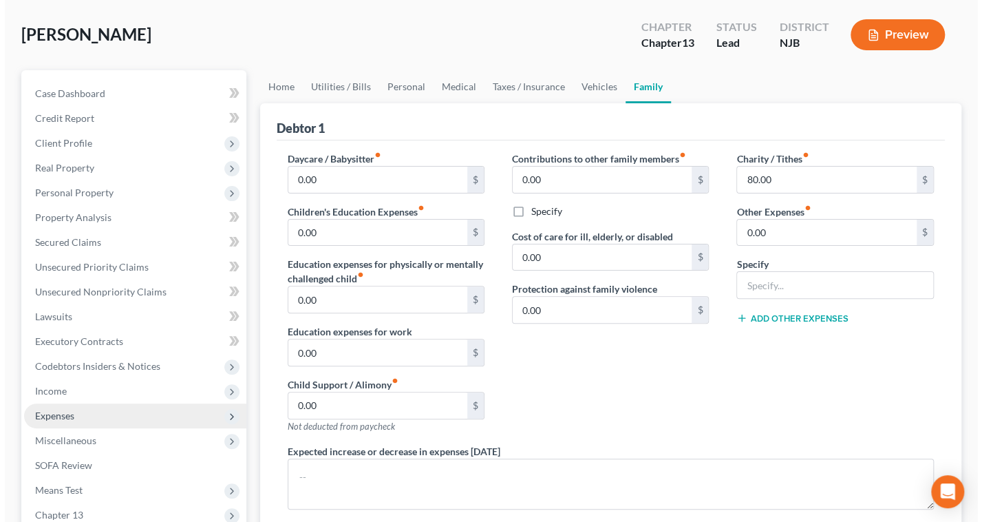
scroll to position [0, 0]
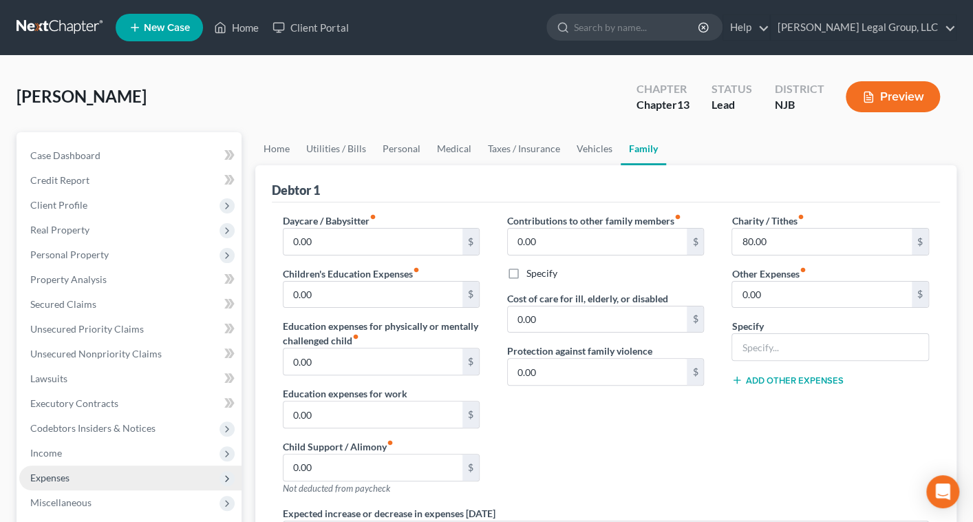
click at [805, 112] on button "Preview" at bounding box center [893, 96] width 94 height 31
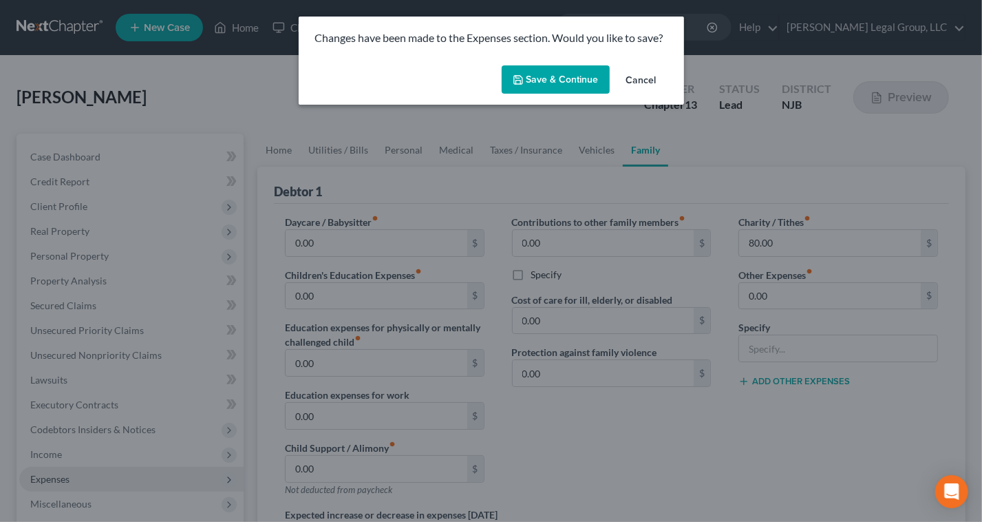
click at [589, 94] on button "Save & Continue" at bounding box center [556, 79] width 108 height 29
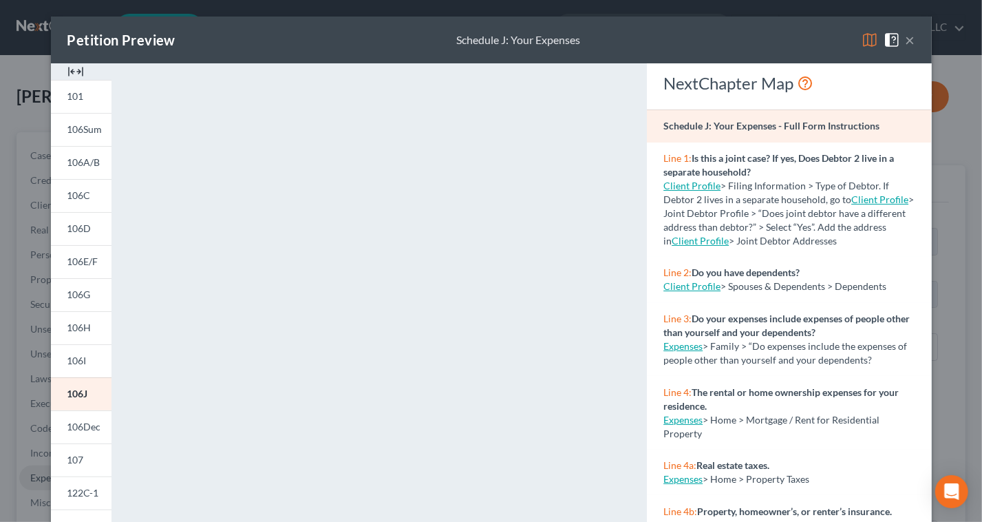
click at [805, 48] on img at bounding box center [870, 40] width 17 height 17
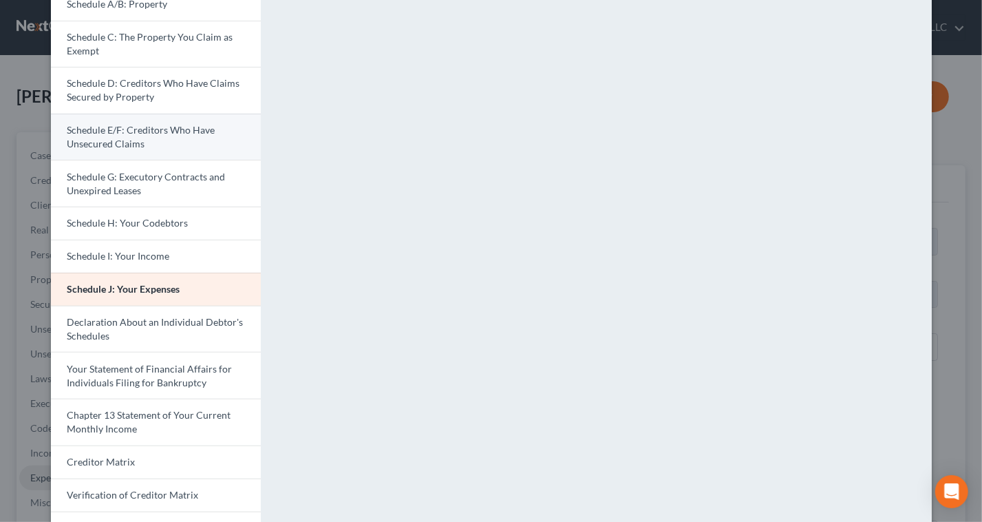
scroll to position [187, 0]
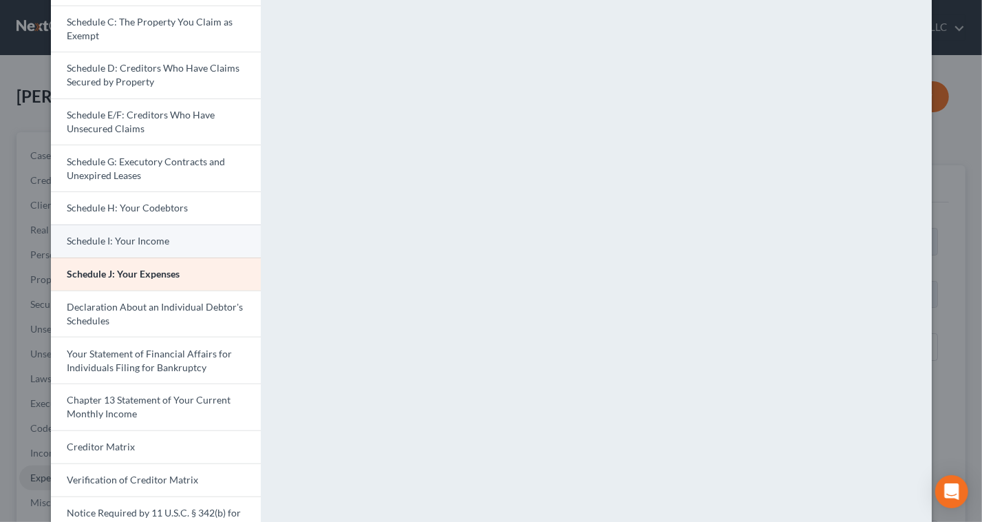
click at [149, 257] on link "Schedule I: Your Income" at bounding box center [156, 240] width 210 height 33
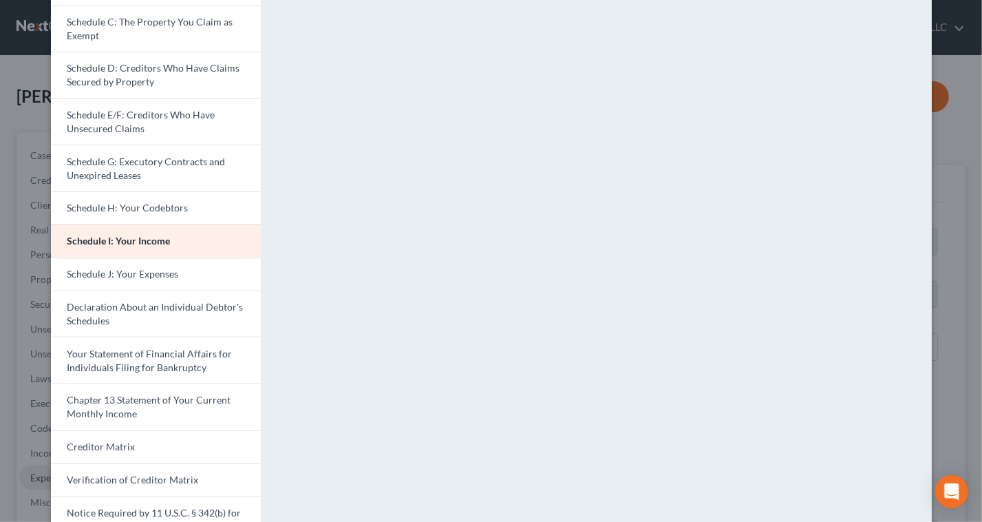
scroll to position [500, 0]
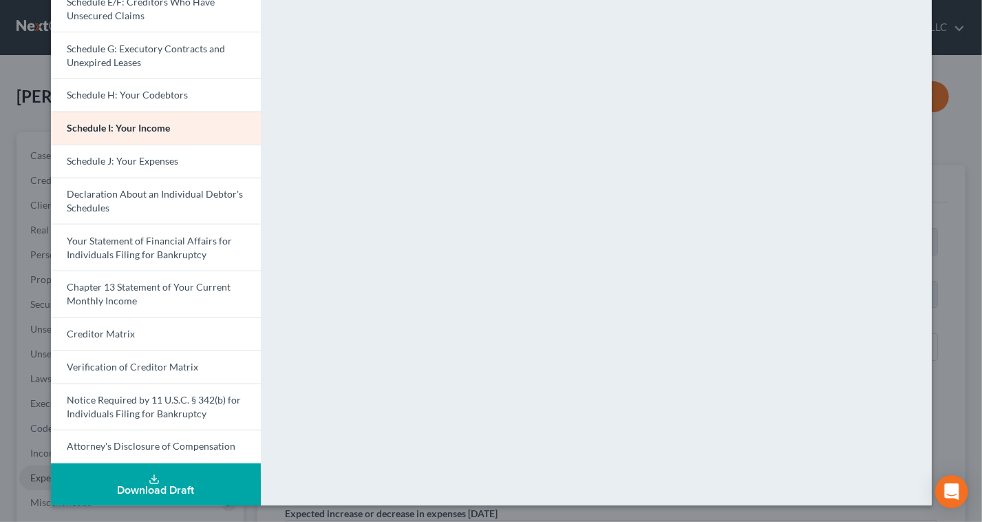
click at [778, 315] on div "<object ng-attr-data='[URL][DOMAIN_NAME]' type='application/pdf' width='100%' h…" at bounding box center [603, 134] width 671 height 742
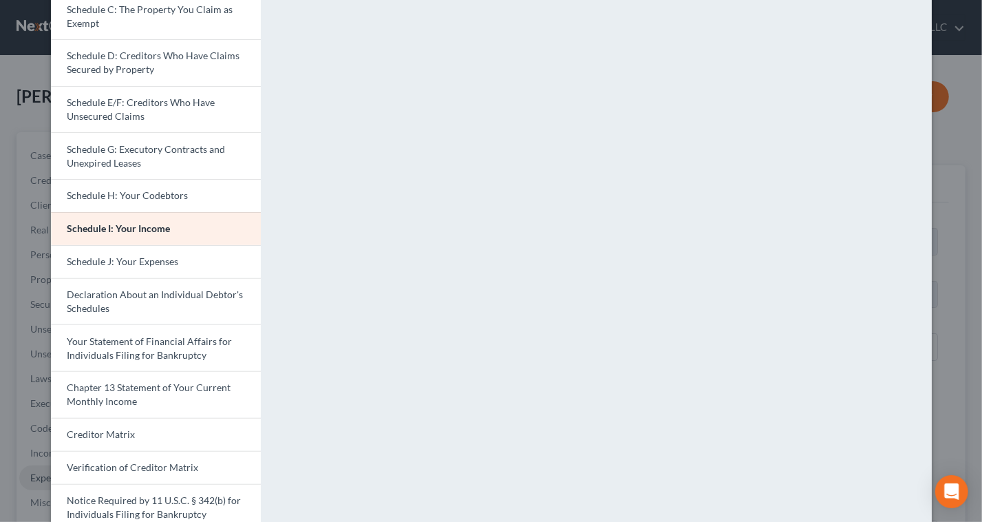
scroll to position [125, 0]
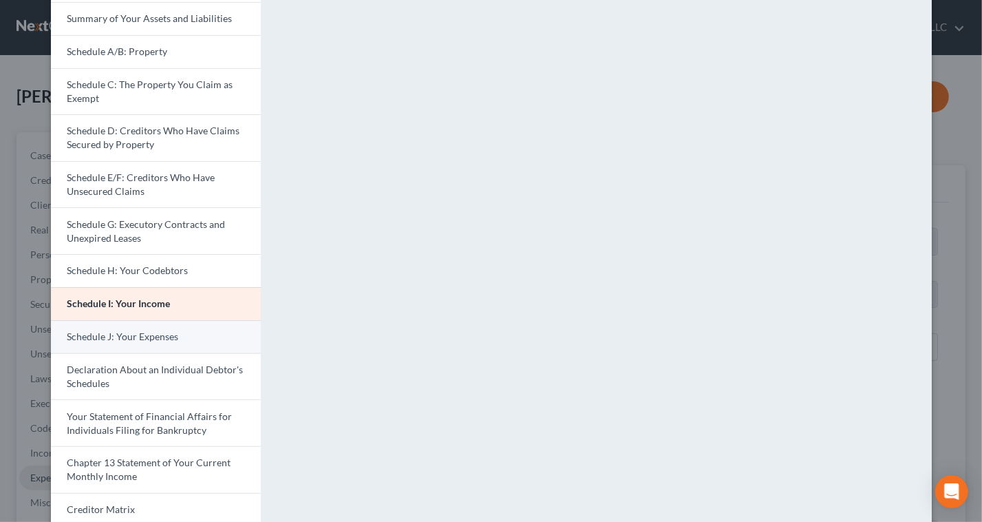
click at [132, 342] on span "Schedule J: Your Expenses" at bounding box center [123, 336] width 112 height 12
